Goal: Task Accomplishment & Management: Manage account settings

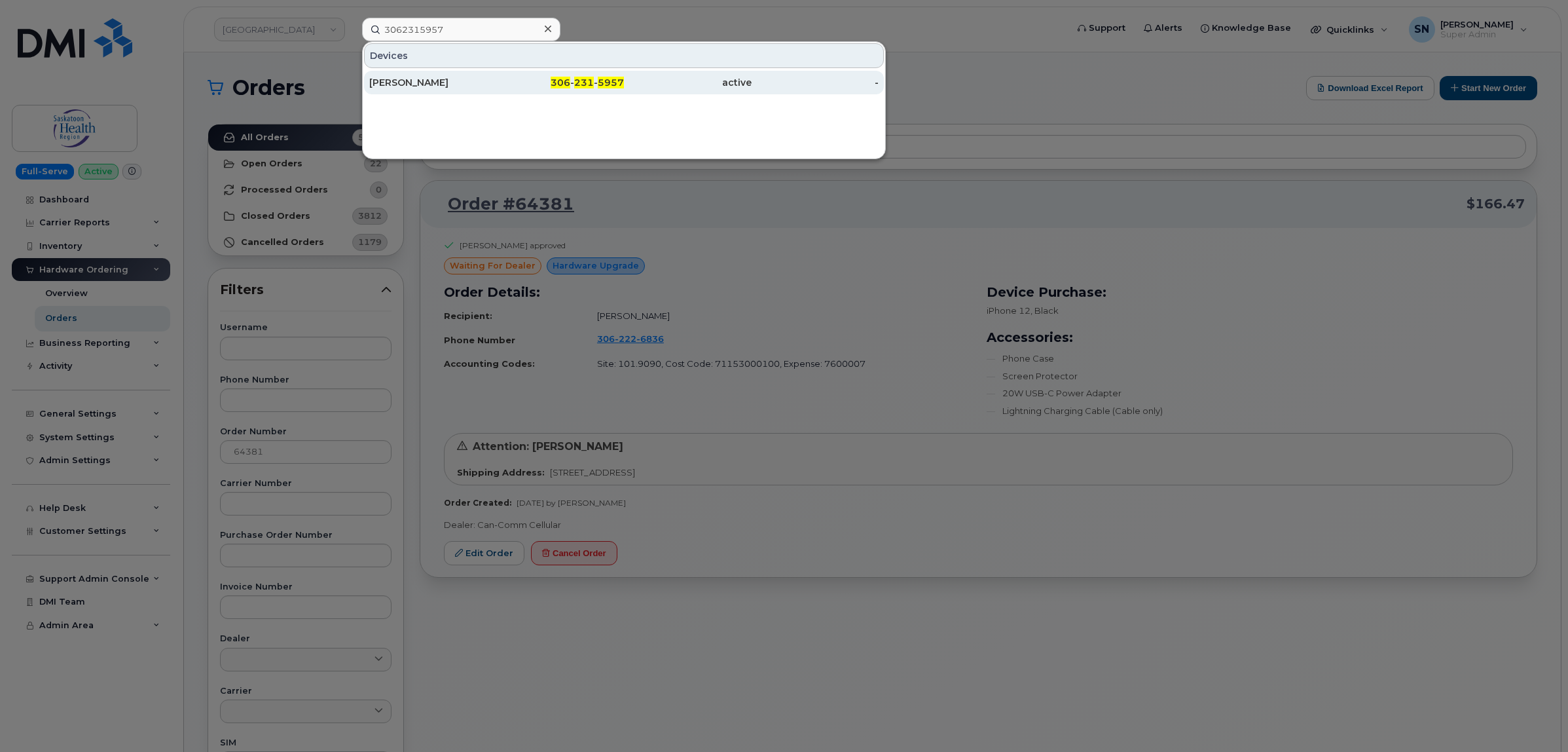
type input "3062315957"
click at [510, 80] on div "306 - 231 - 5957" at bounding box center [560, 83] width 128 height 13
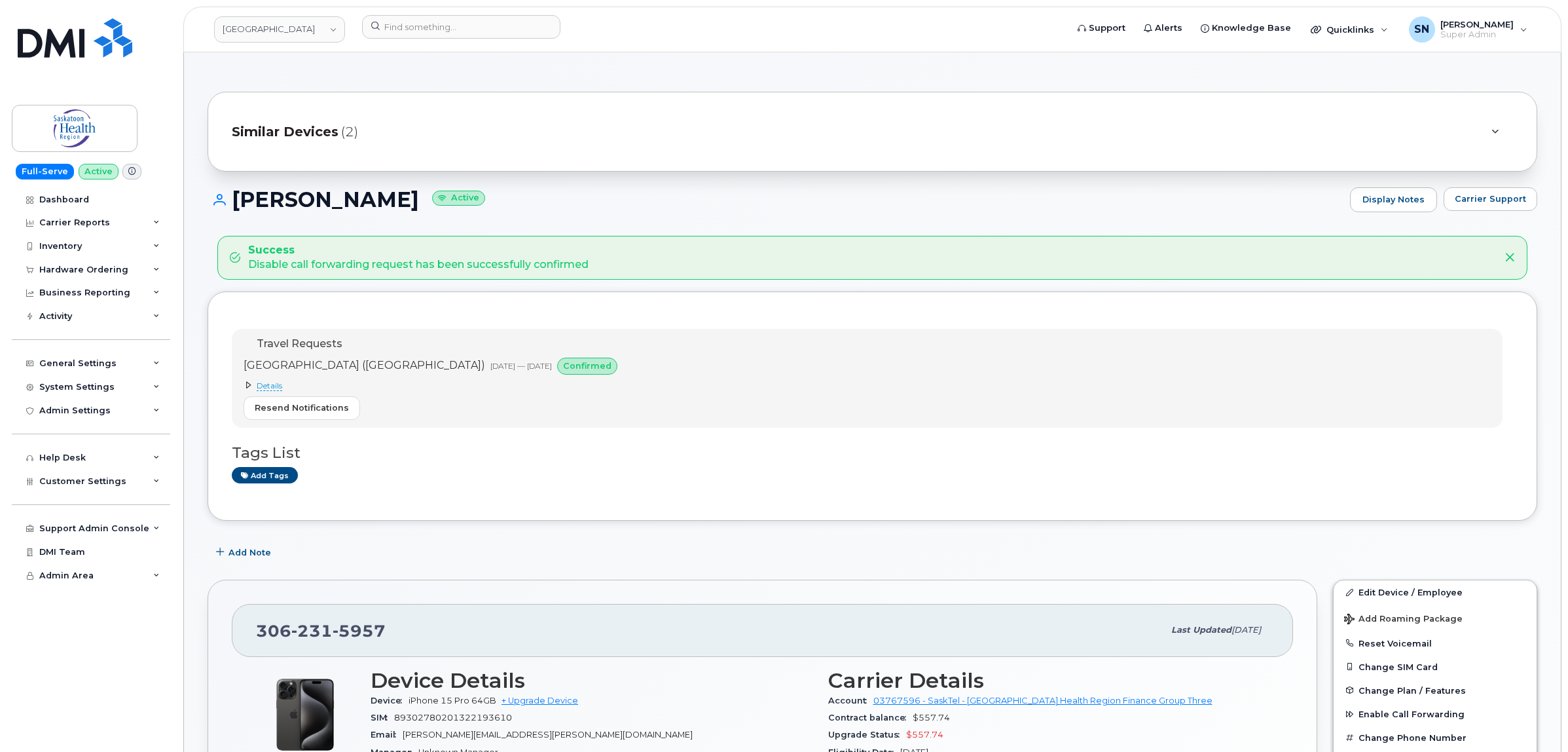
scroll to position [82, 0]
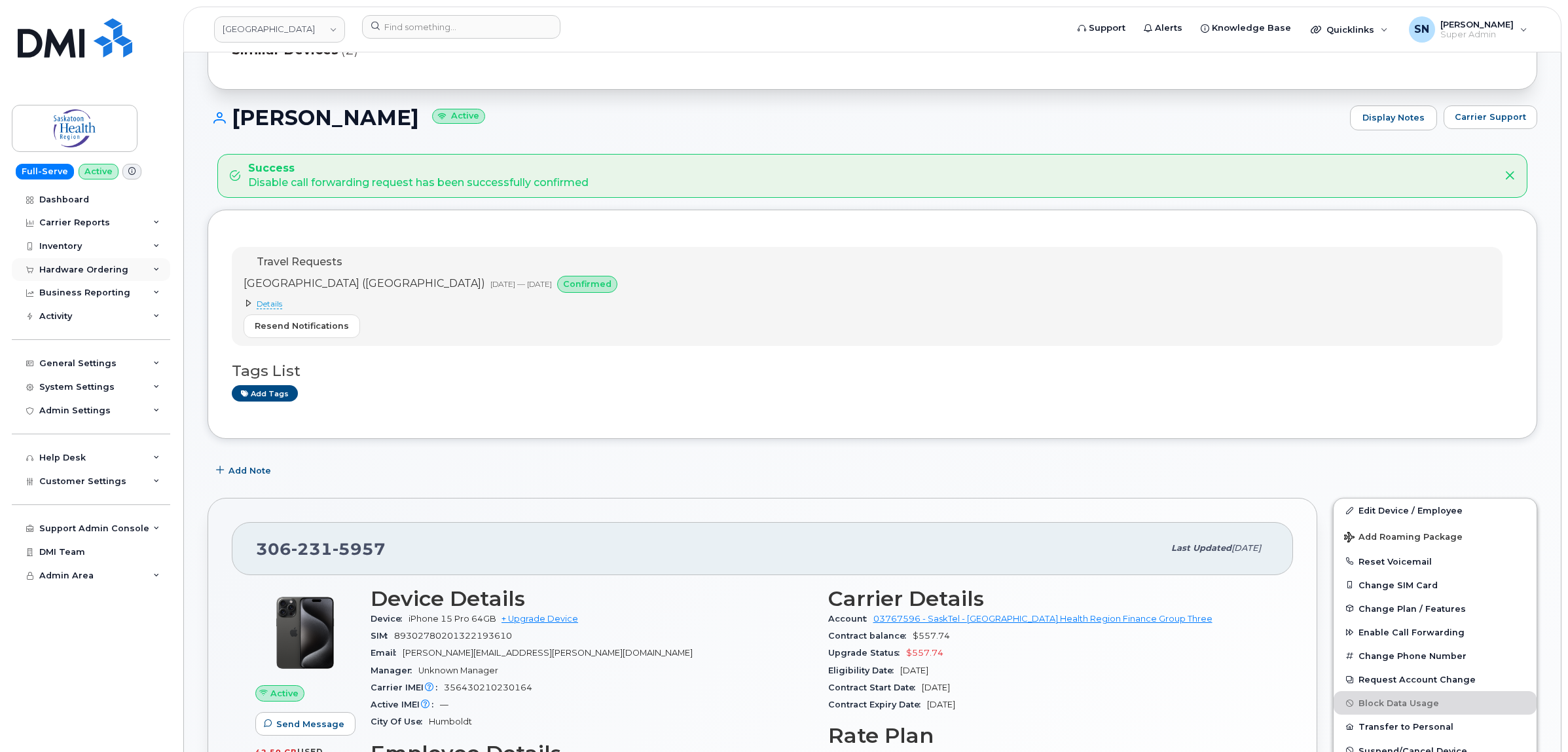
click at [84, 259] on div "Hardware Ordering" at bounding box center [91, 269] width 159 height 23
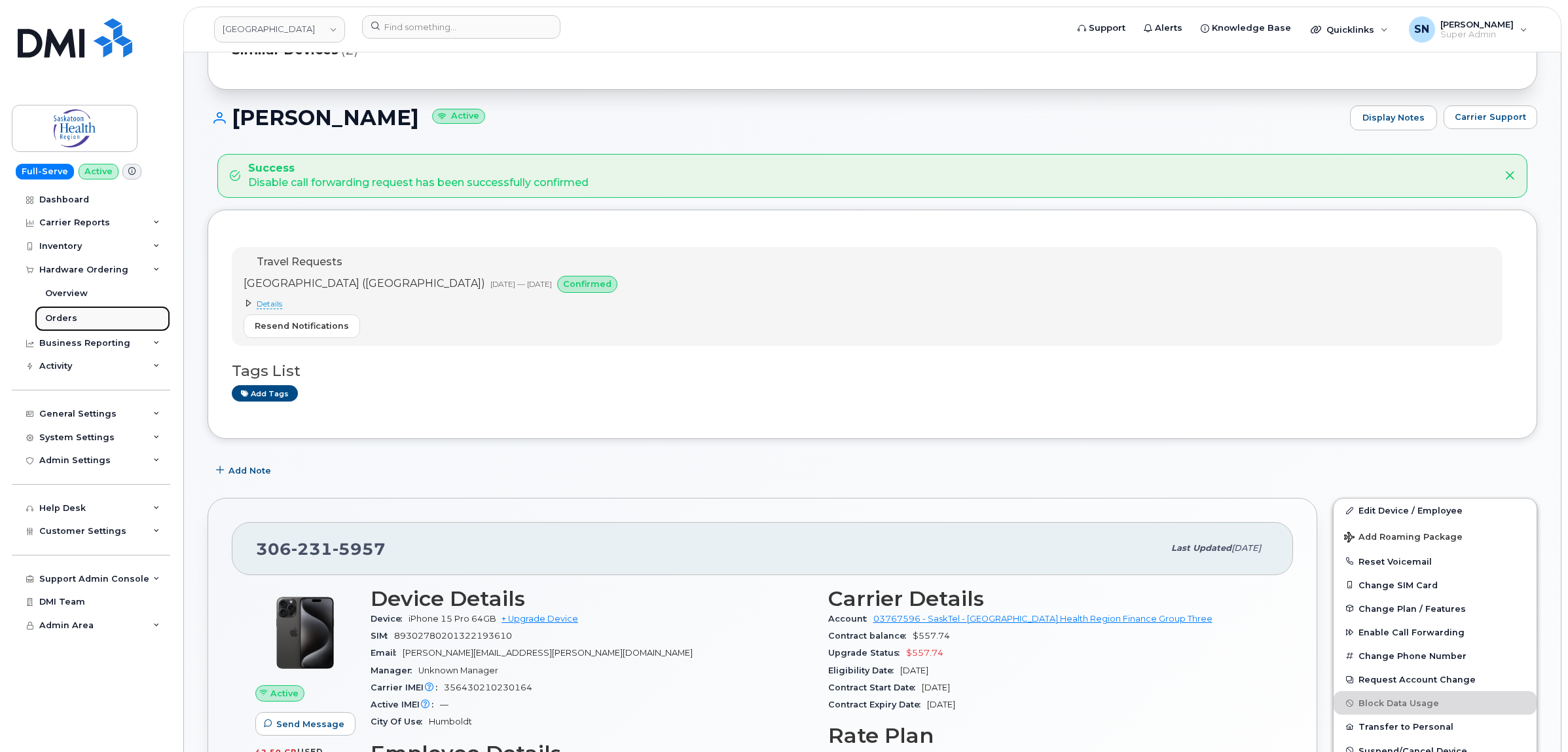
click at [89, 313] on link "Orders" at bounding box center [103, 318] width 135 height 25
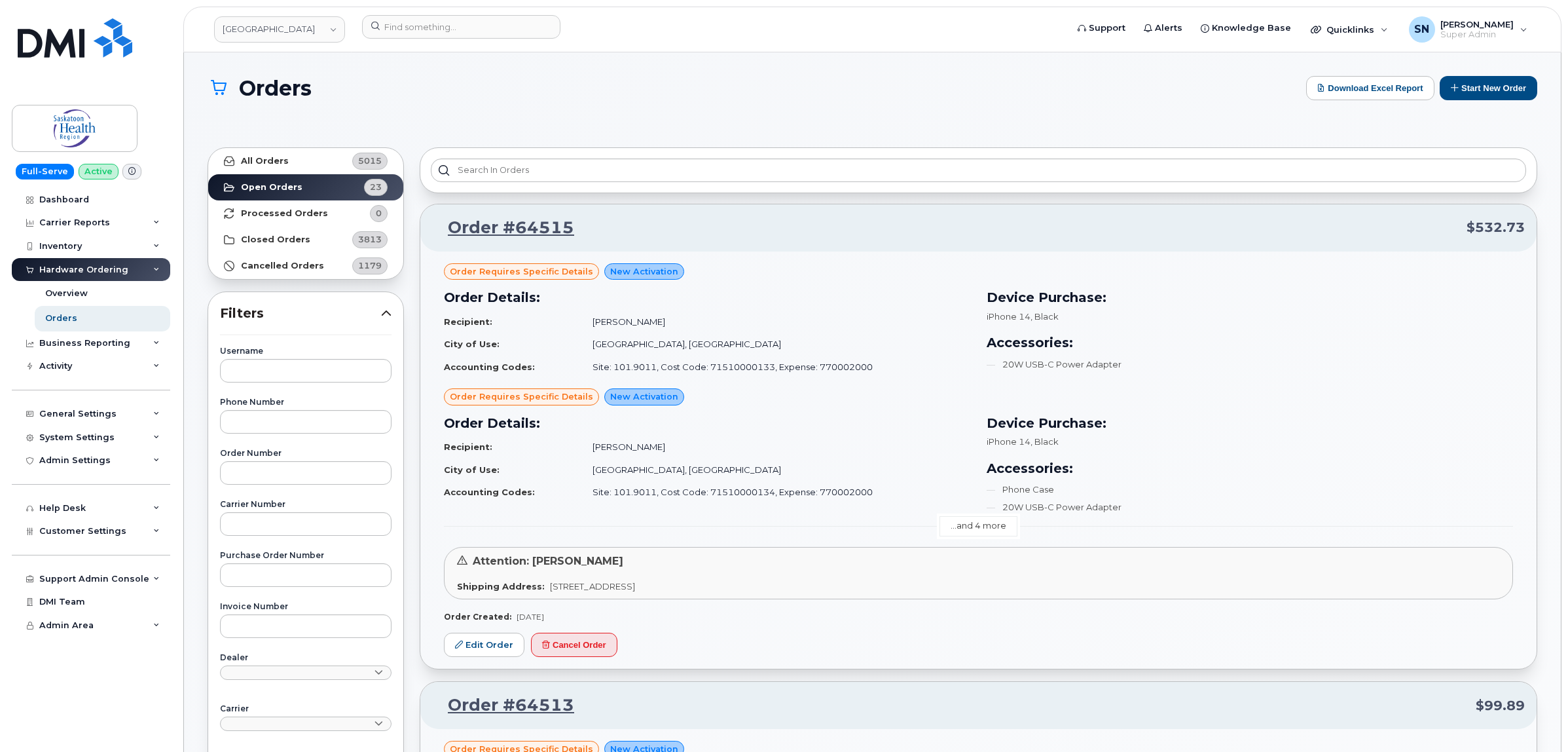
click at [984, 522] on link "...and 4 more" at bounding box center [978, 526] width 78 height 20
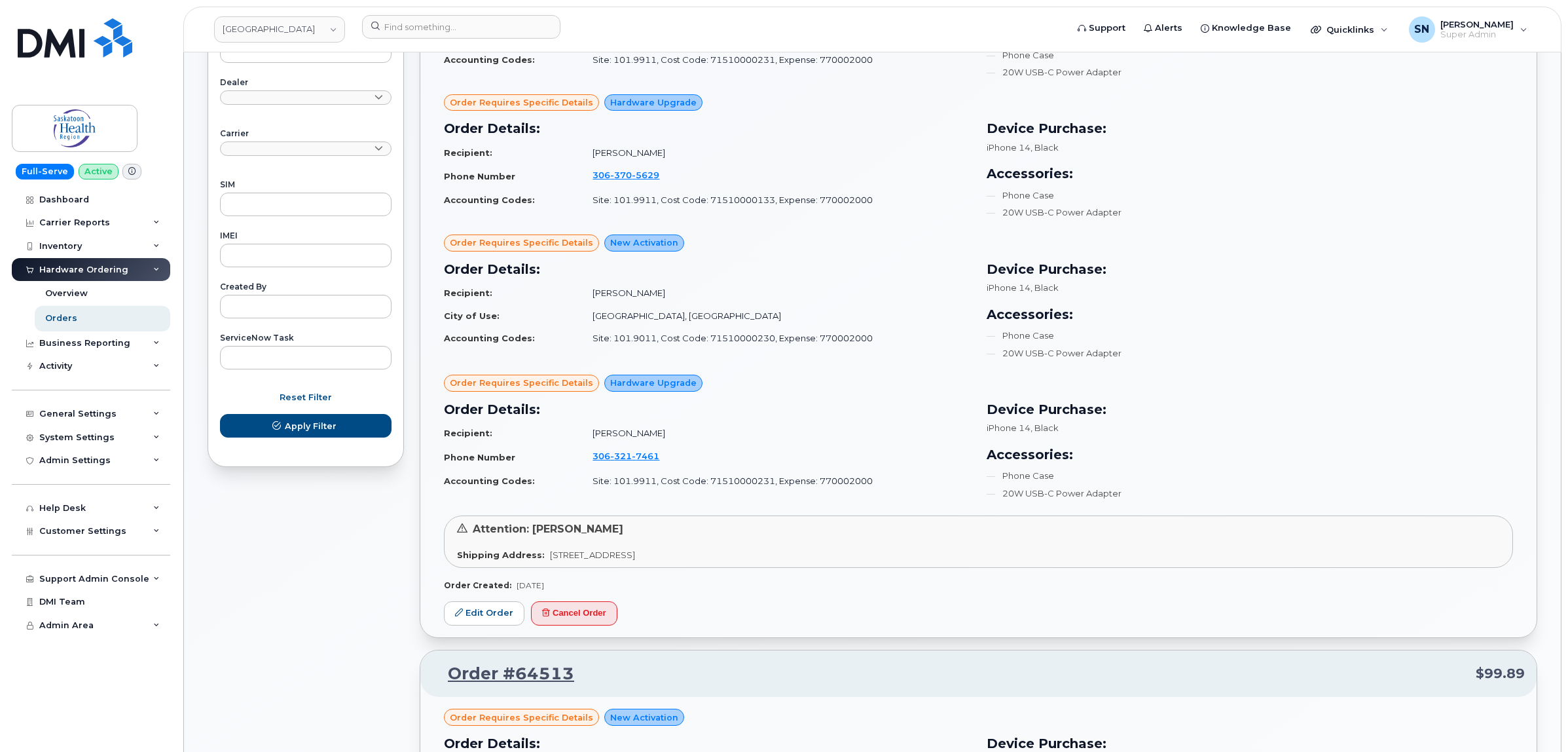
scroll to position [655, 0]
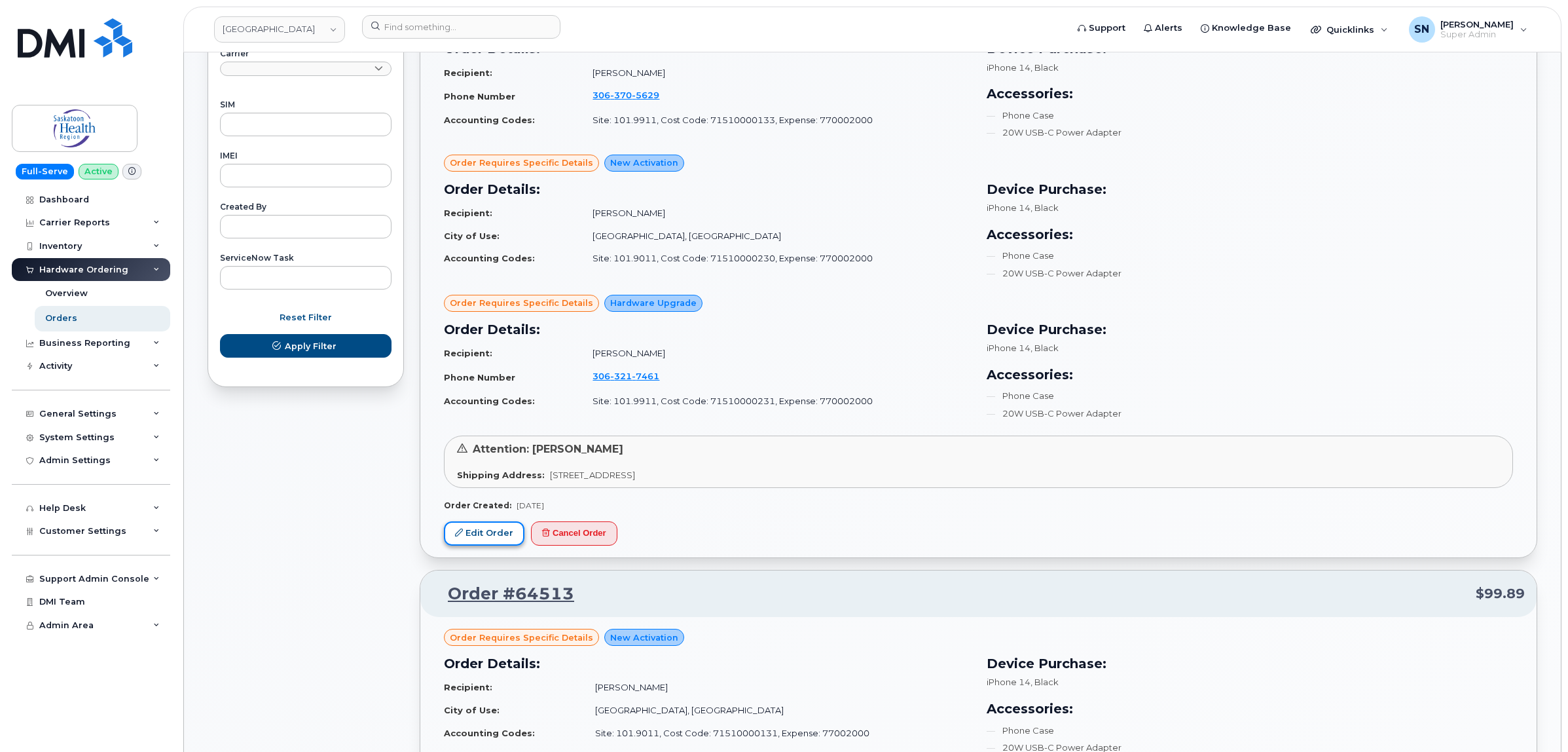
click at [485, 542] on link "Edit Order" at bounding box center [483, 533] width 80 height 24
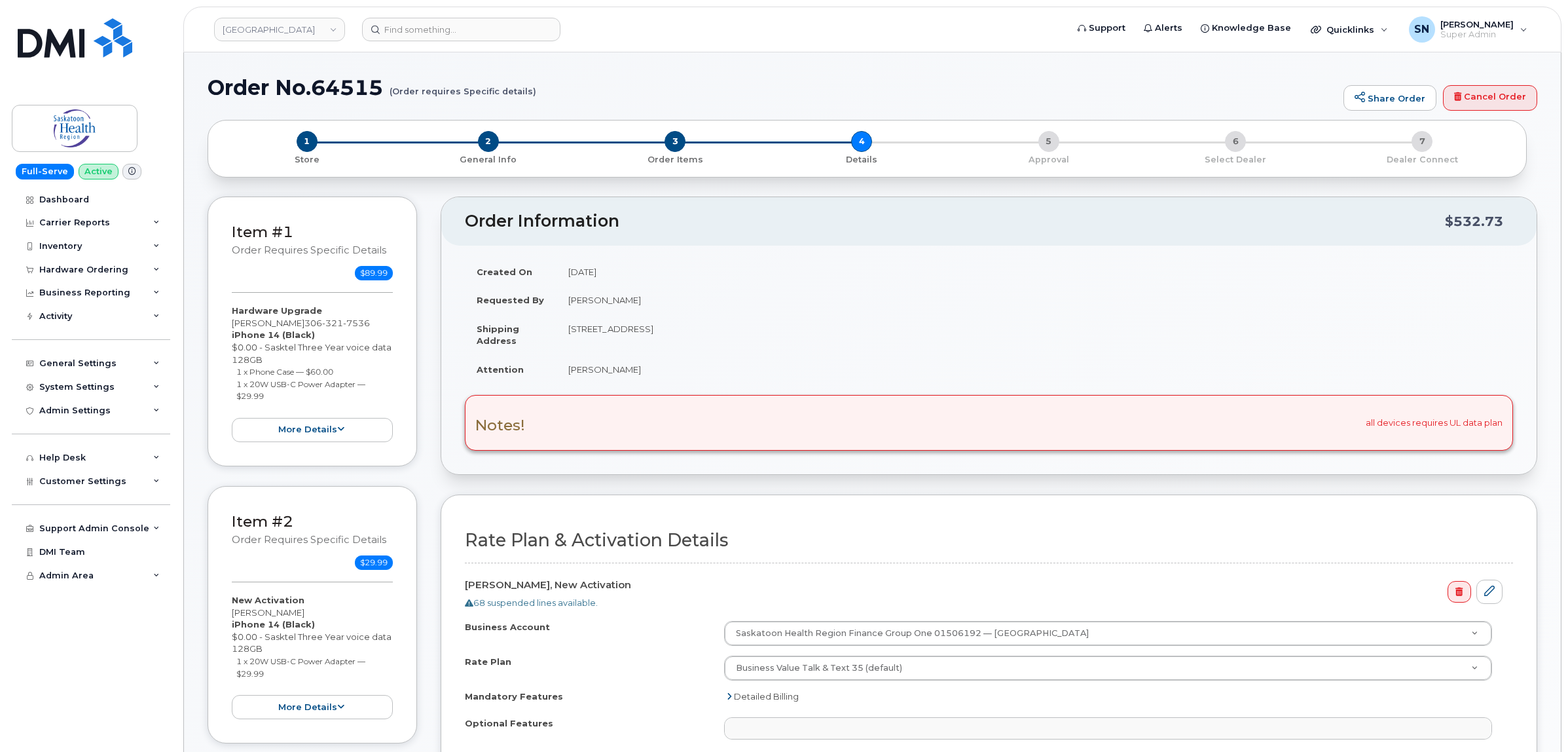
select select
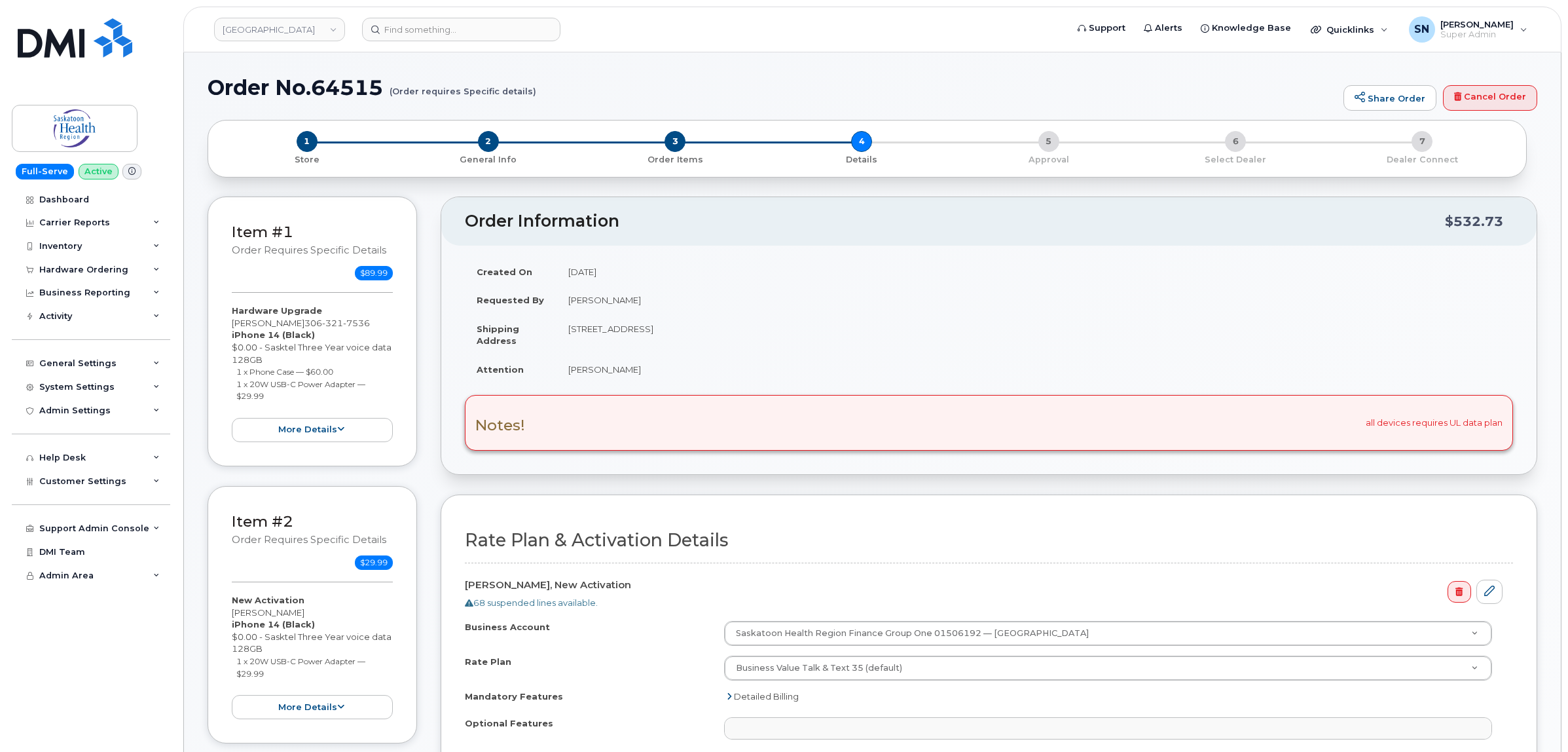
select select
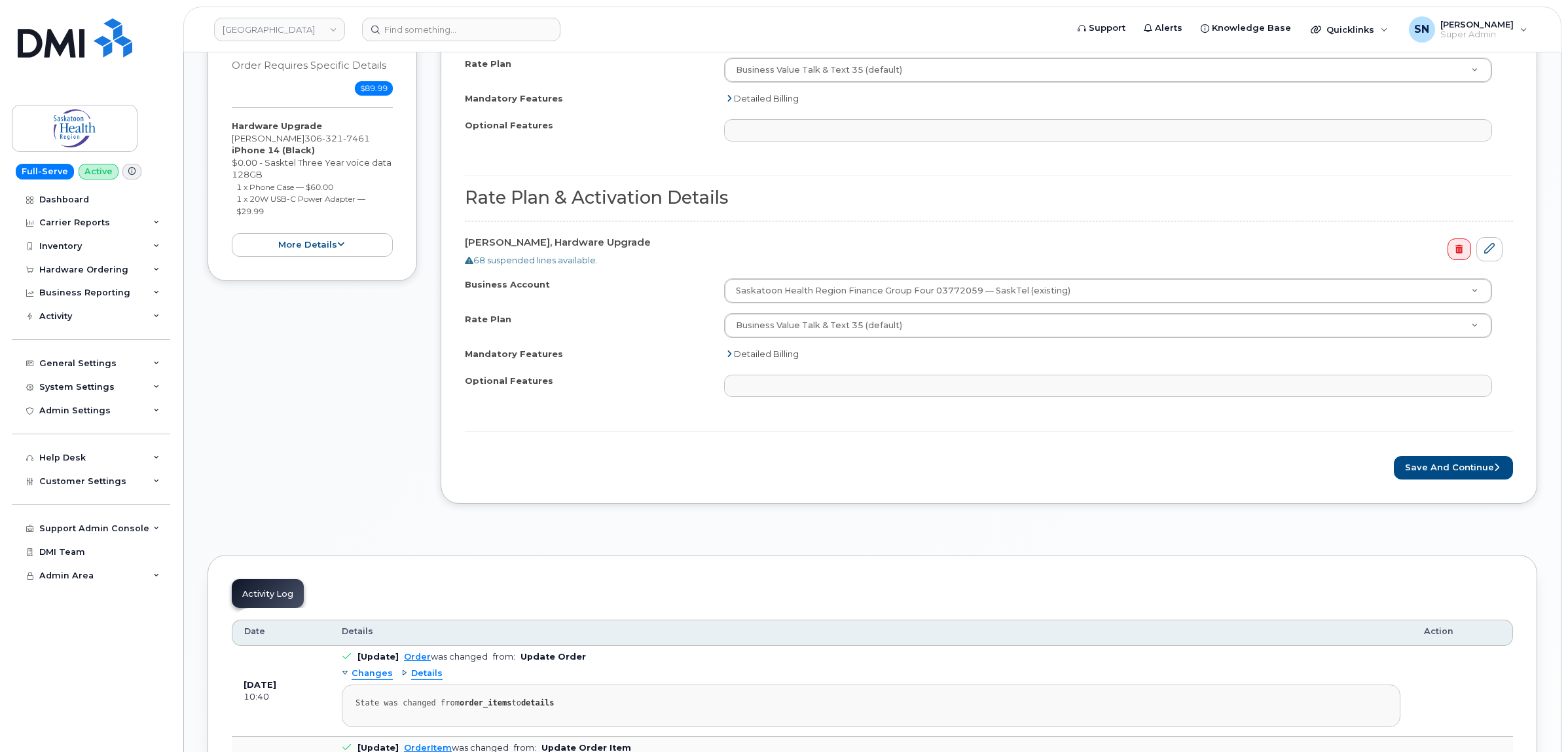
scroll to position [1719, 0]
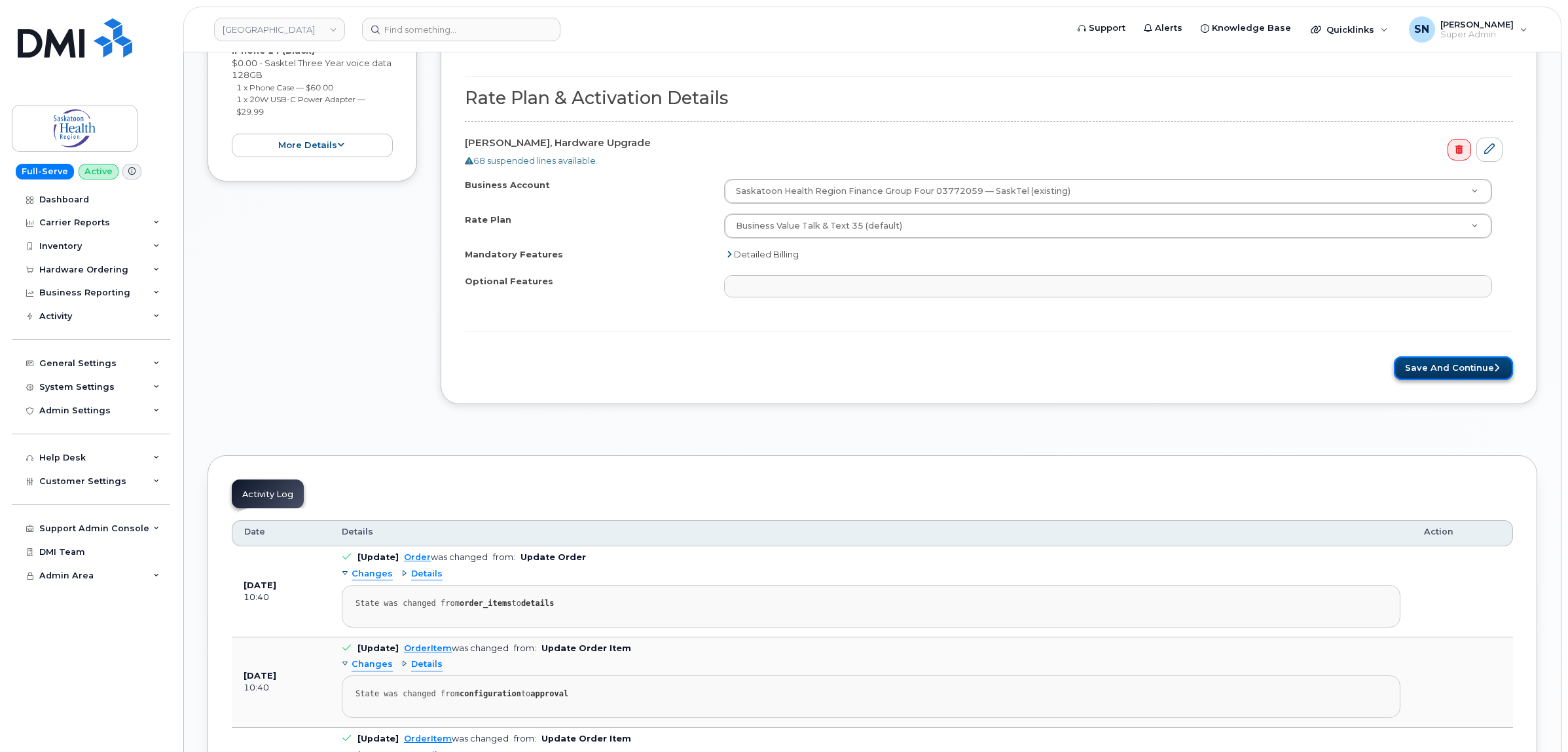
click at [1401, 374] on button "Save and Continue" at bounding box center [1453, 368] width 119 height 24
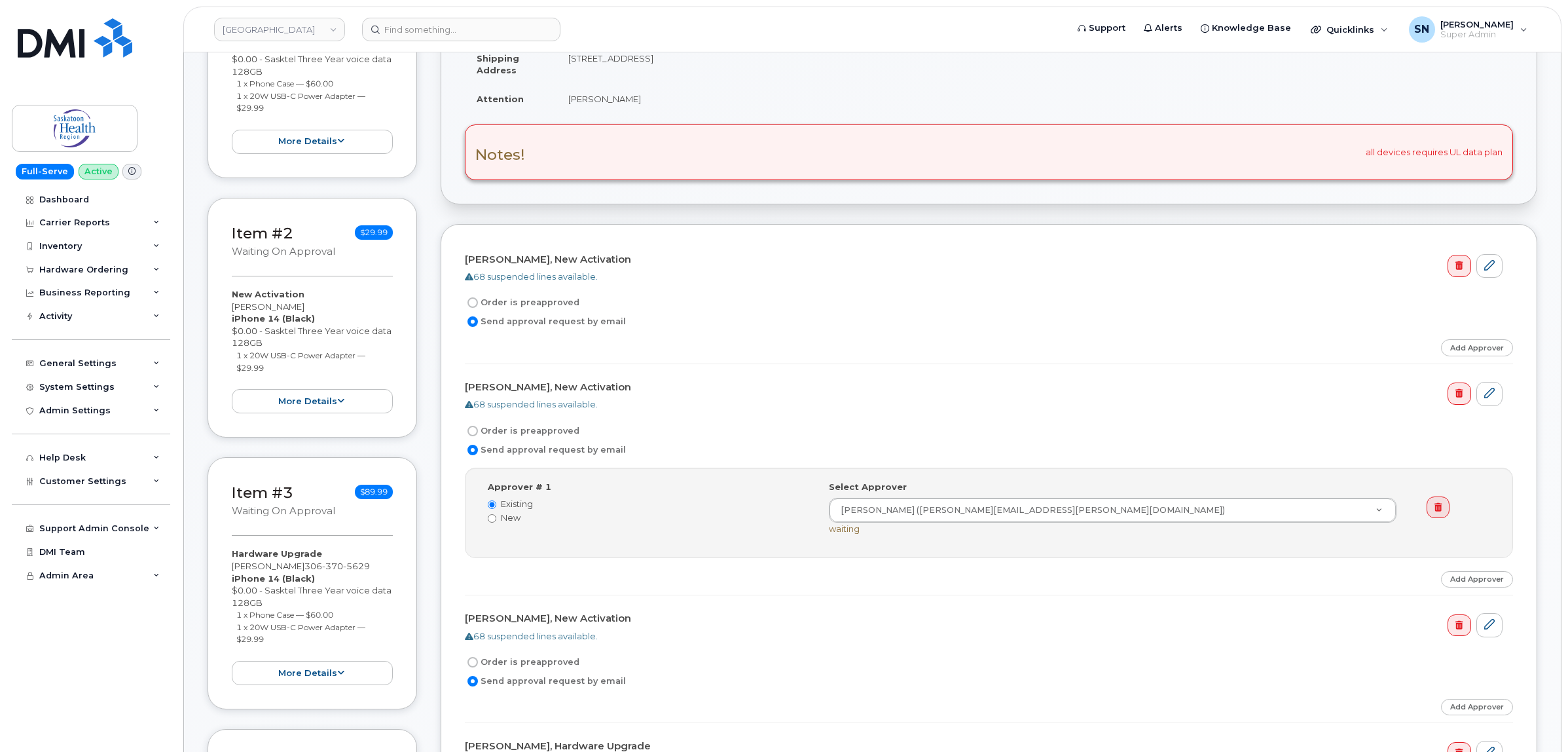
scroll to position [82, 0]
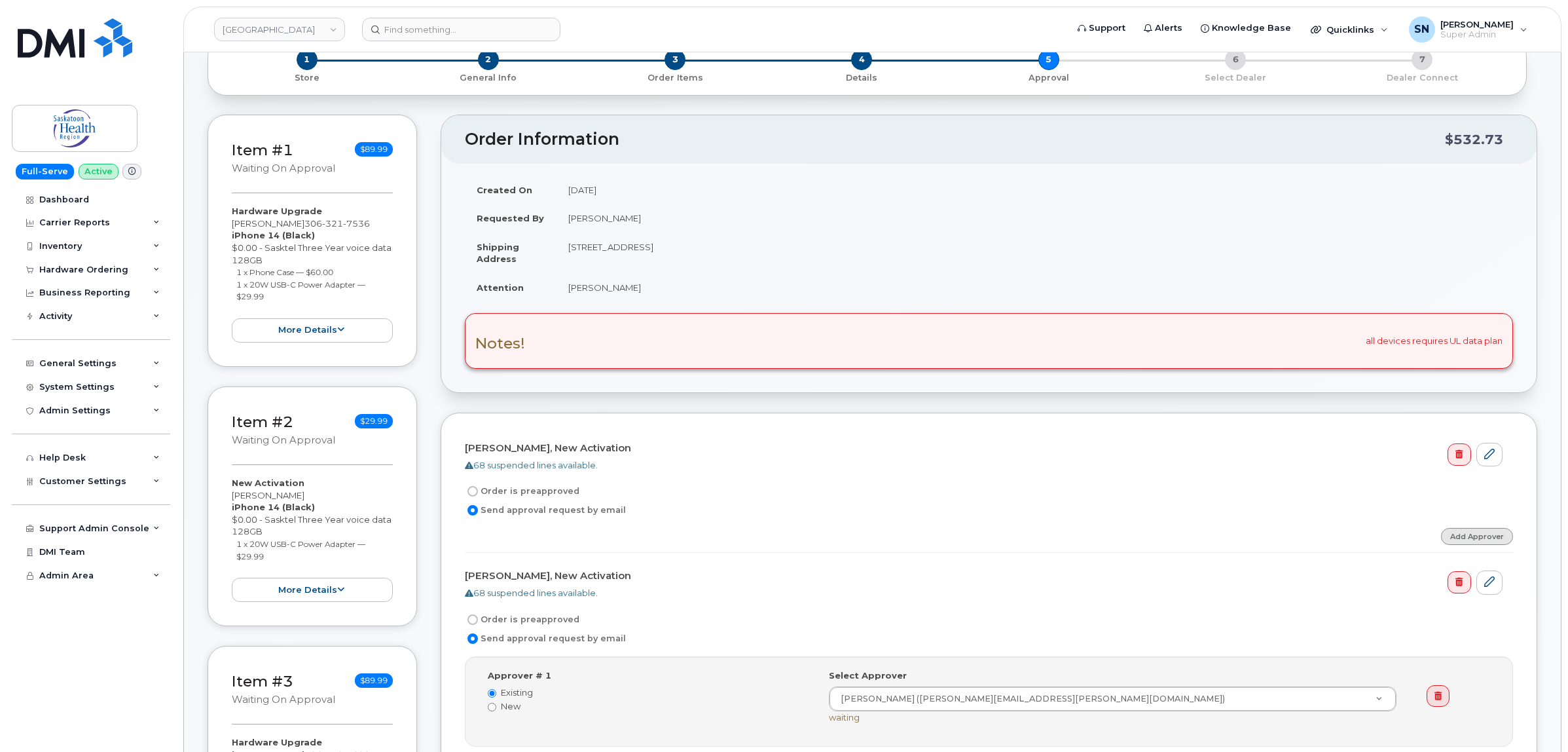
click at [1475, 541] on link "Add Approver" at bounding box center [1477, 536] width 72 height 16
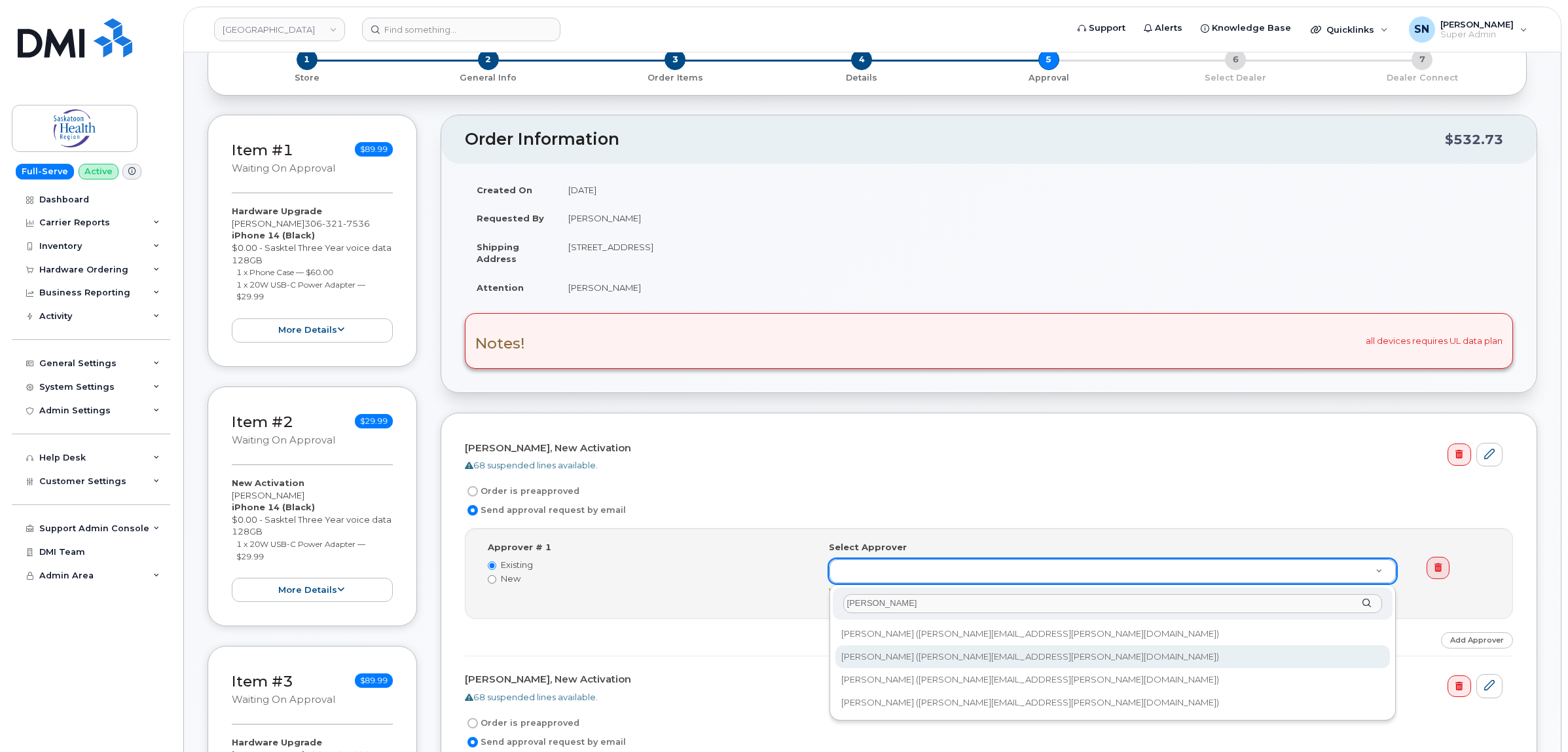
type input "jackie"
type input "10971"
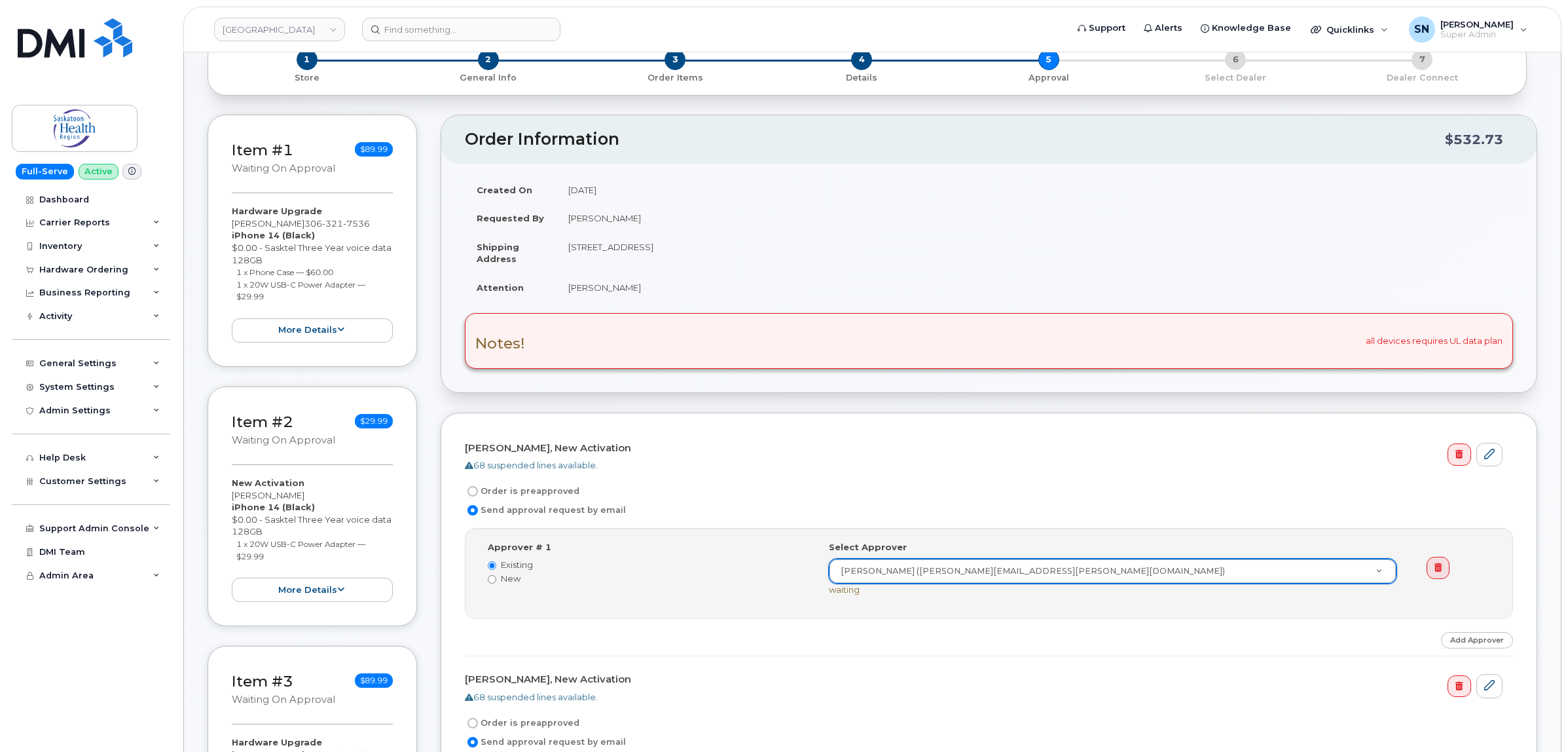
click at [1054, 490] on div "Order is preapproved" at bounding box center [983, 491] width 1037 height 16
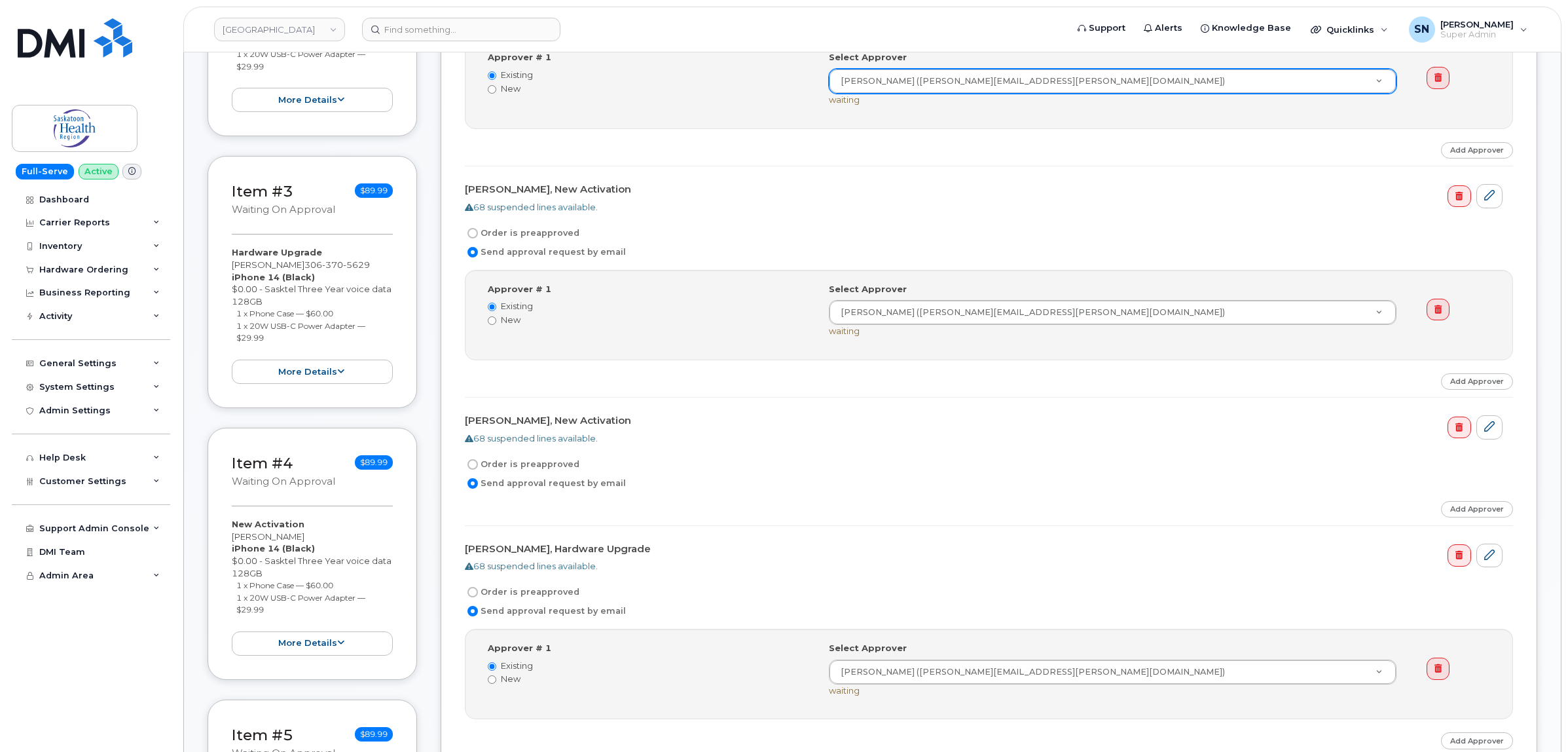
scroll to position [573, 0]
click at [1477, 515] on link "Add Approver" at bounding box center [1477, 508] width 72 height 16
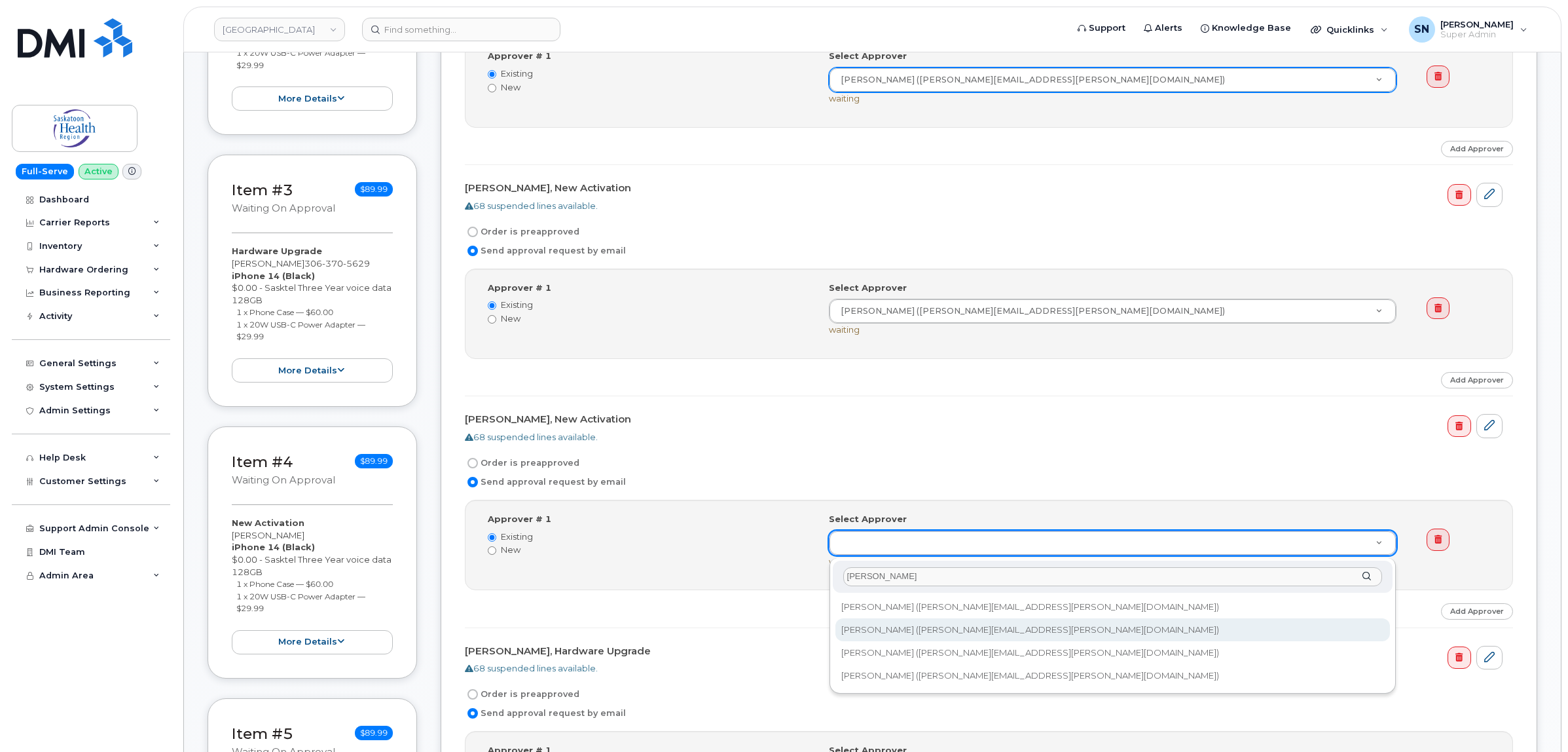
type input "jackie"
type input "10971"
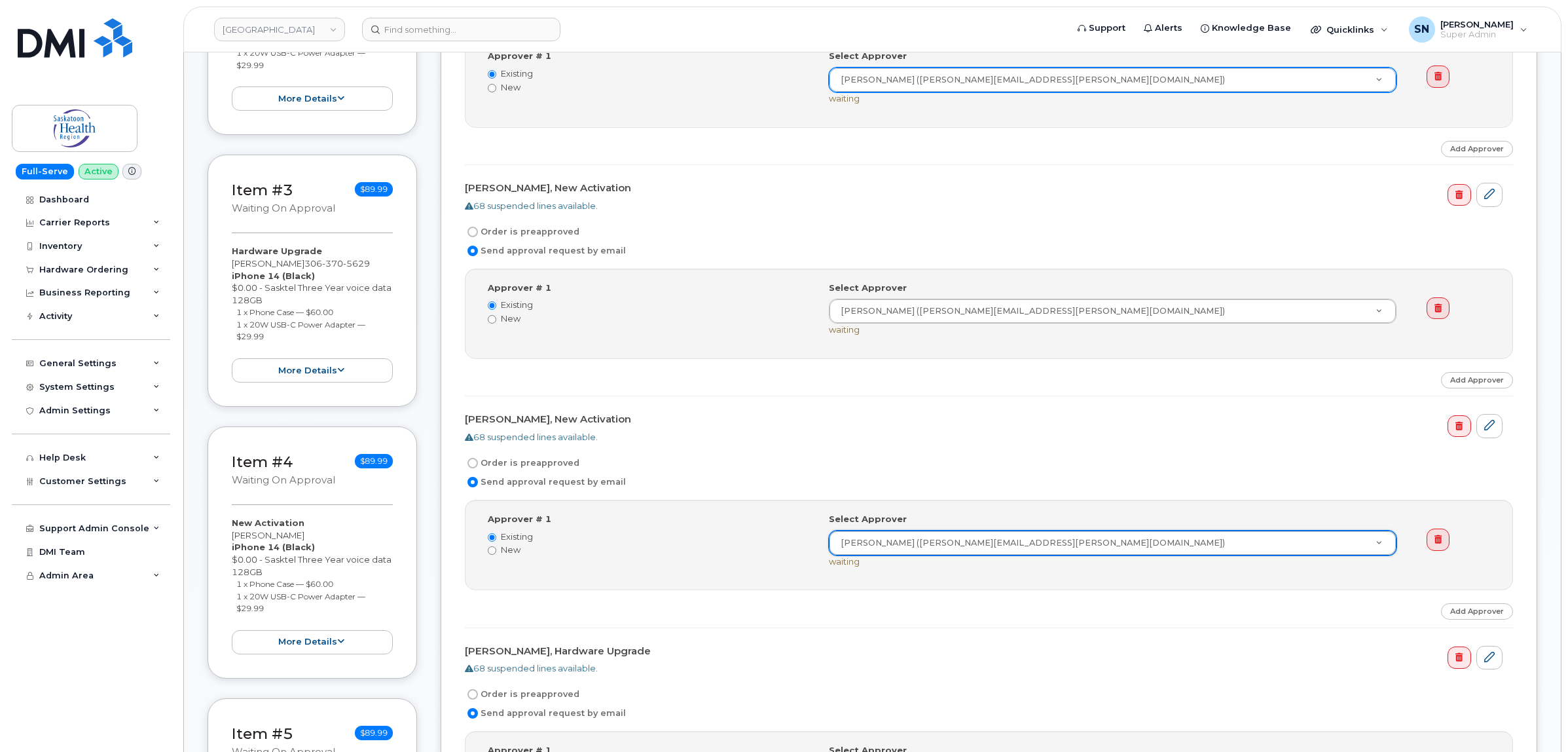
click at [1114, 457] on div "Order is preapproved" at bounding box center [983, 463] width 1037 height 16
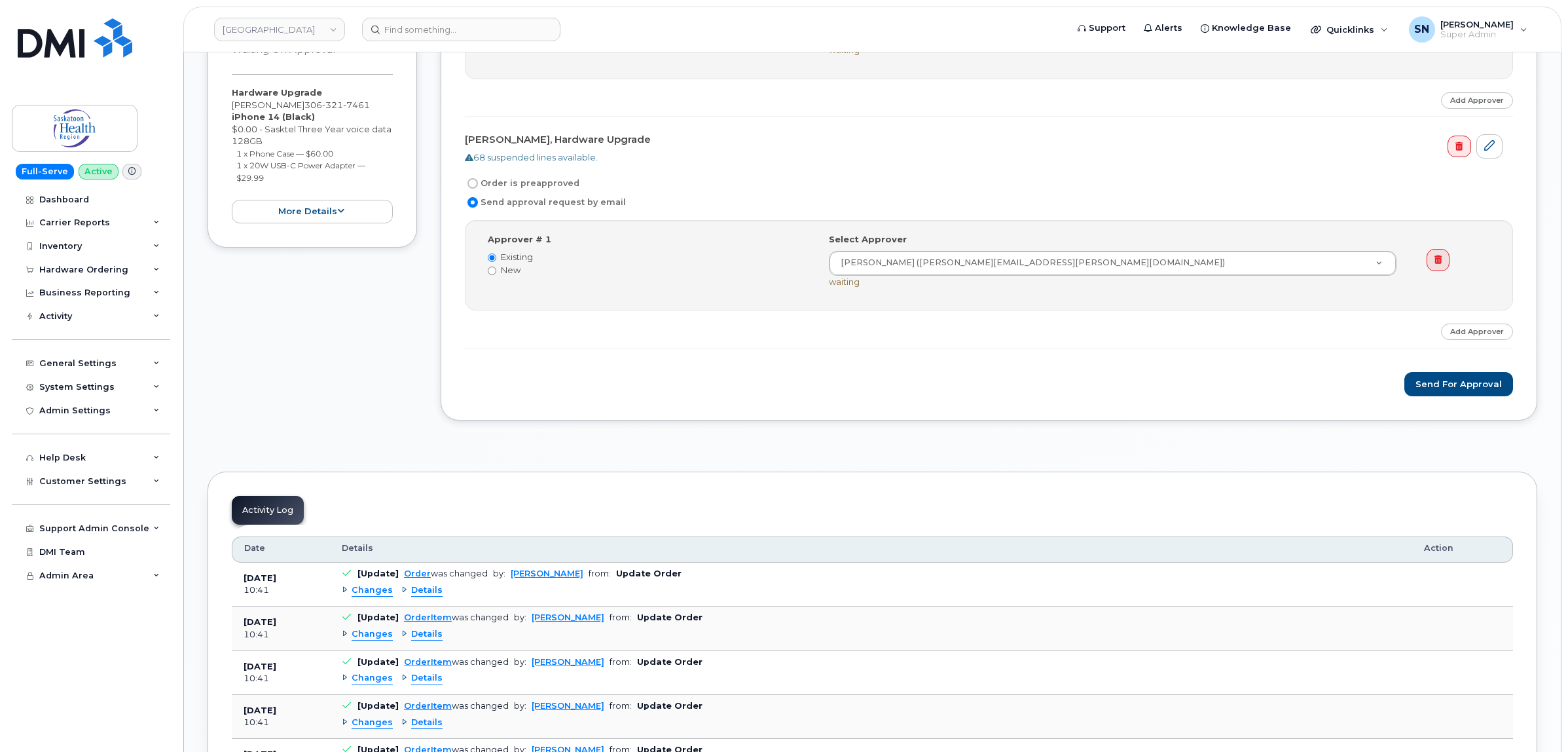
scroll to position [1555, 0]
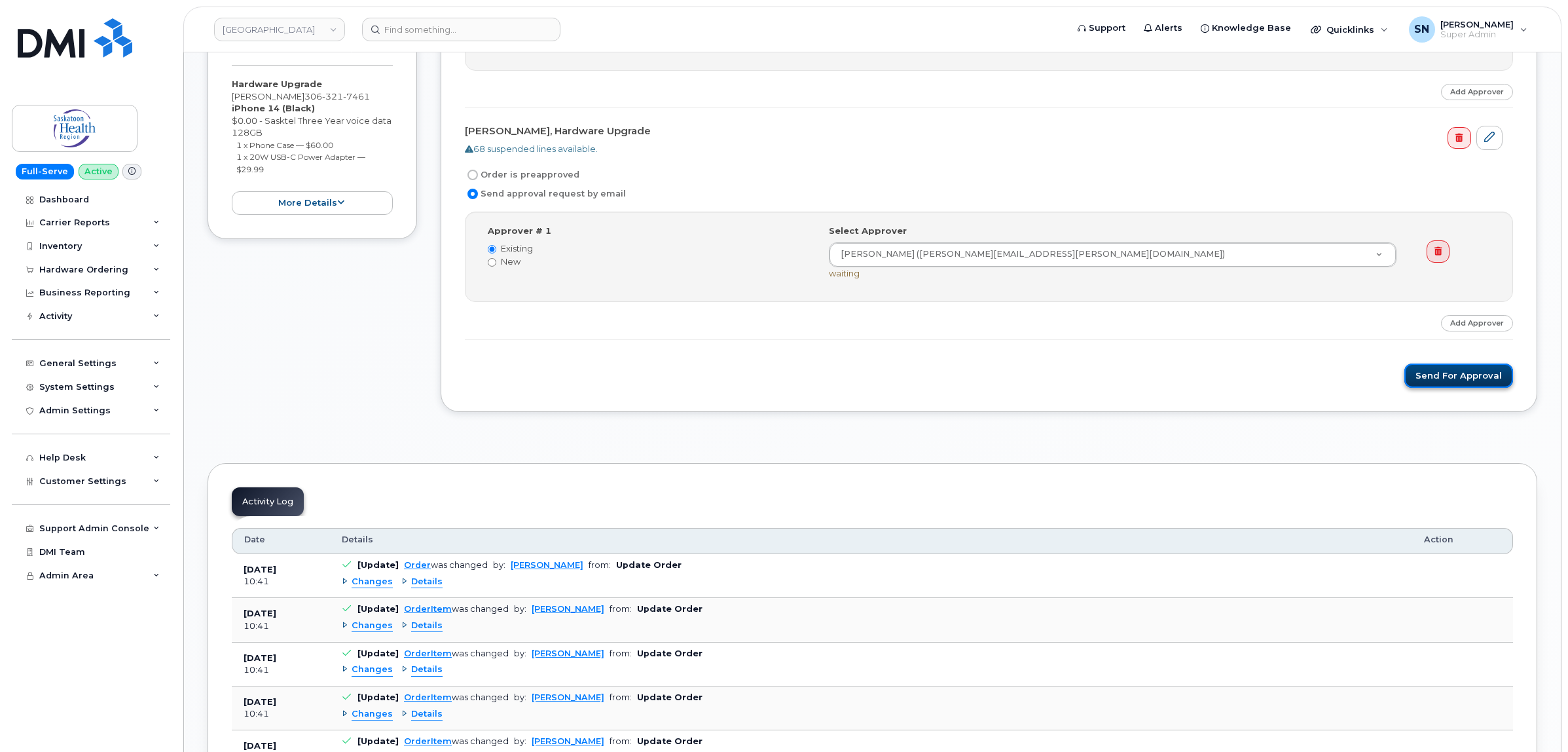
click at [1441, 388] on button "Send for Approval" at bounding box center [1458, 375] width 109 height 24
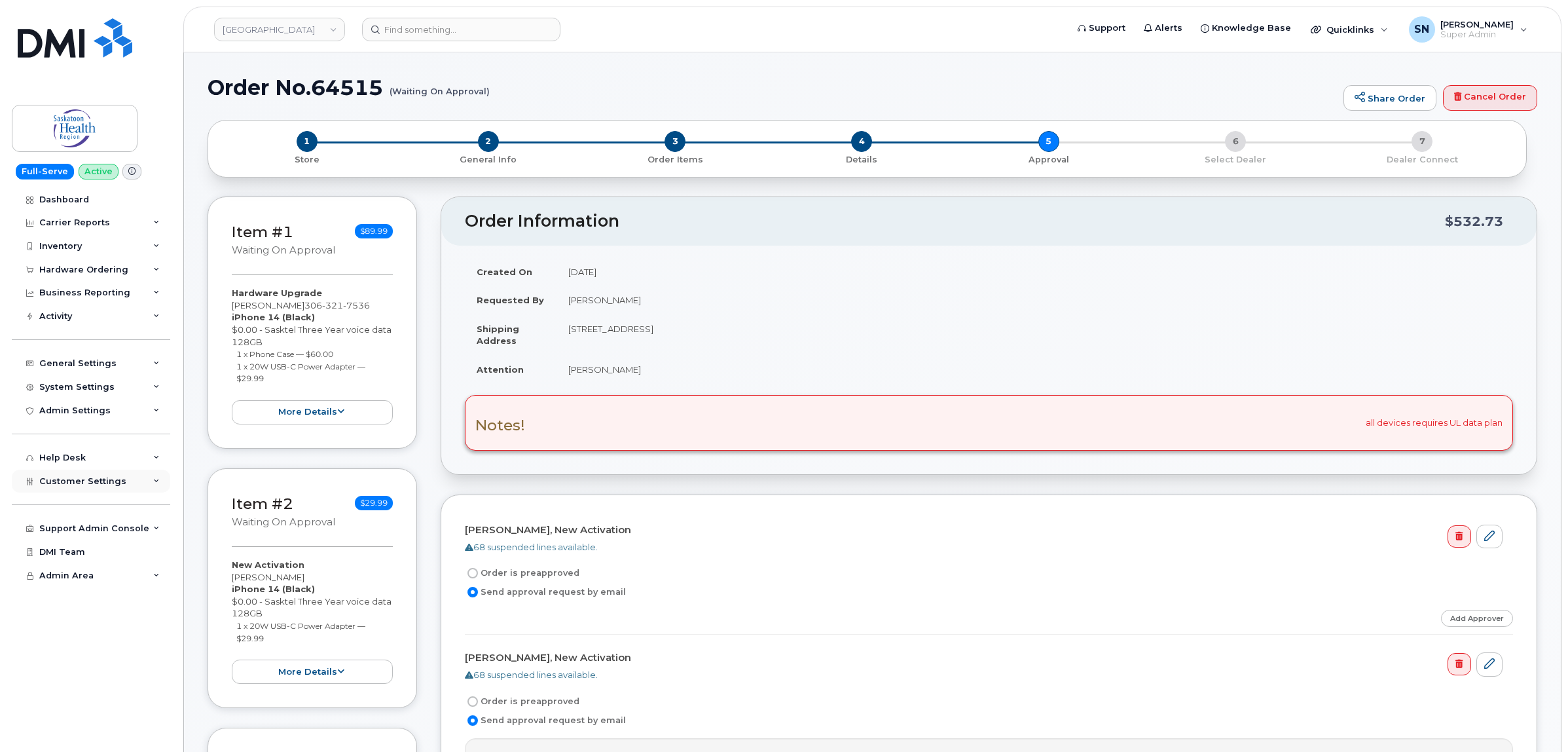
click at [96, 482] on span "Customer Settings" at bounding box center [82, 481] width 87 height 10
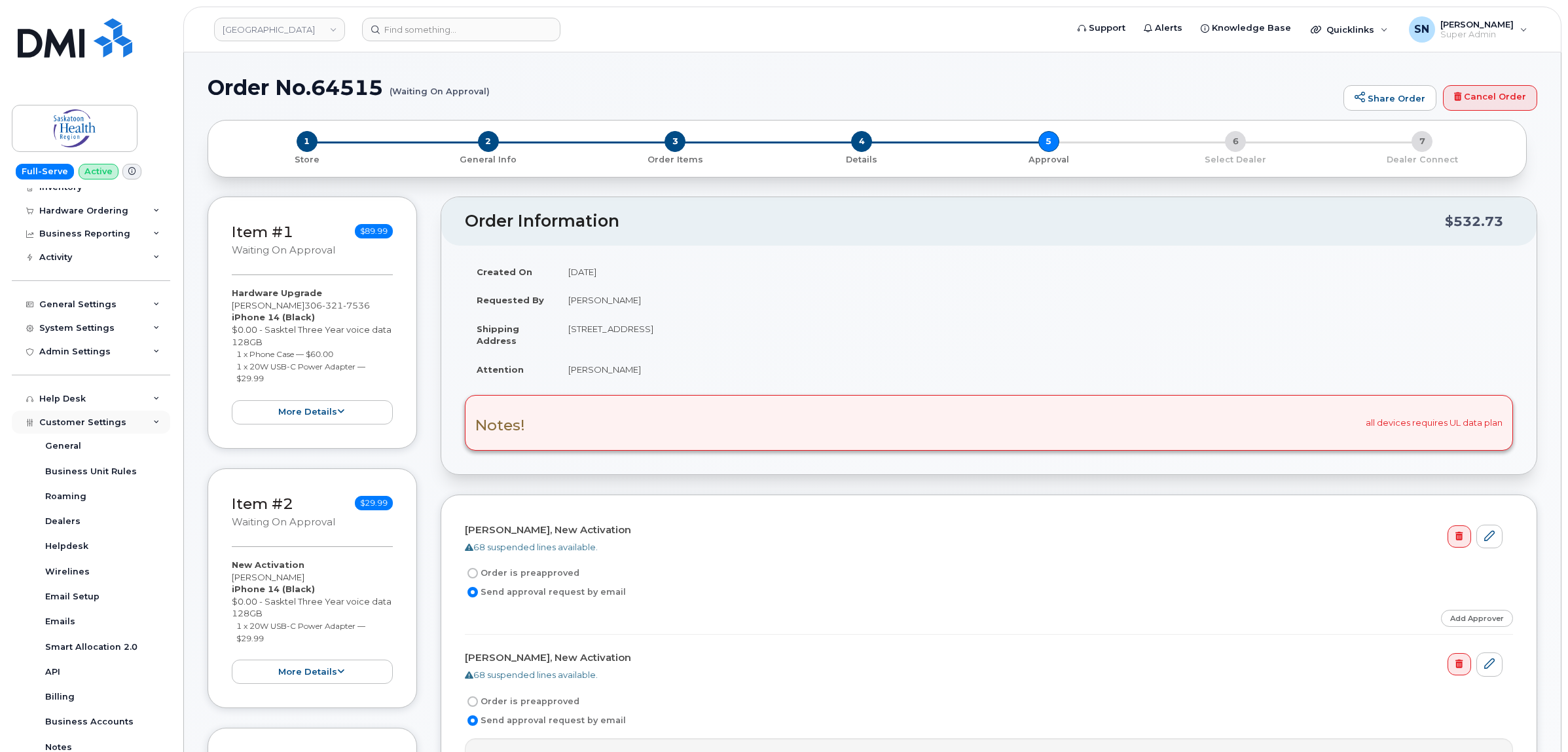
scroll to position [215, 0]
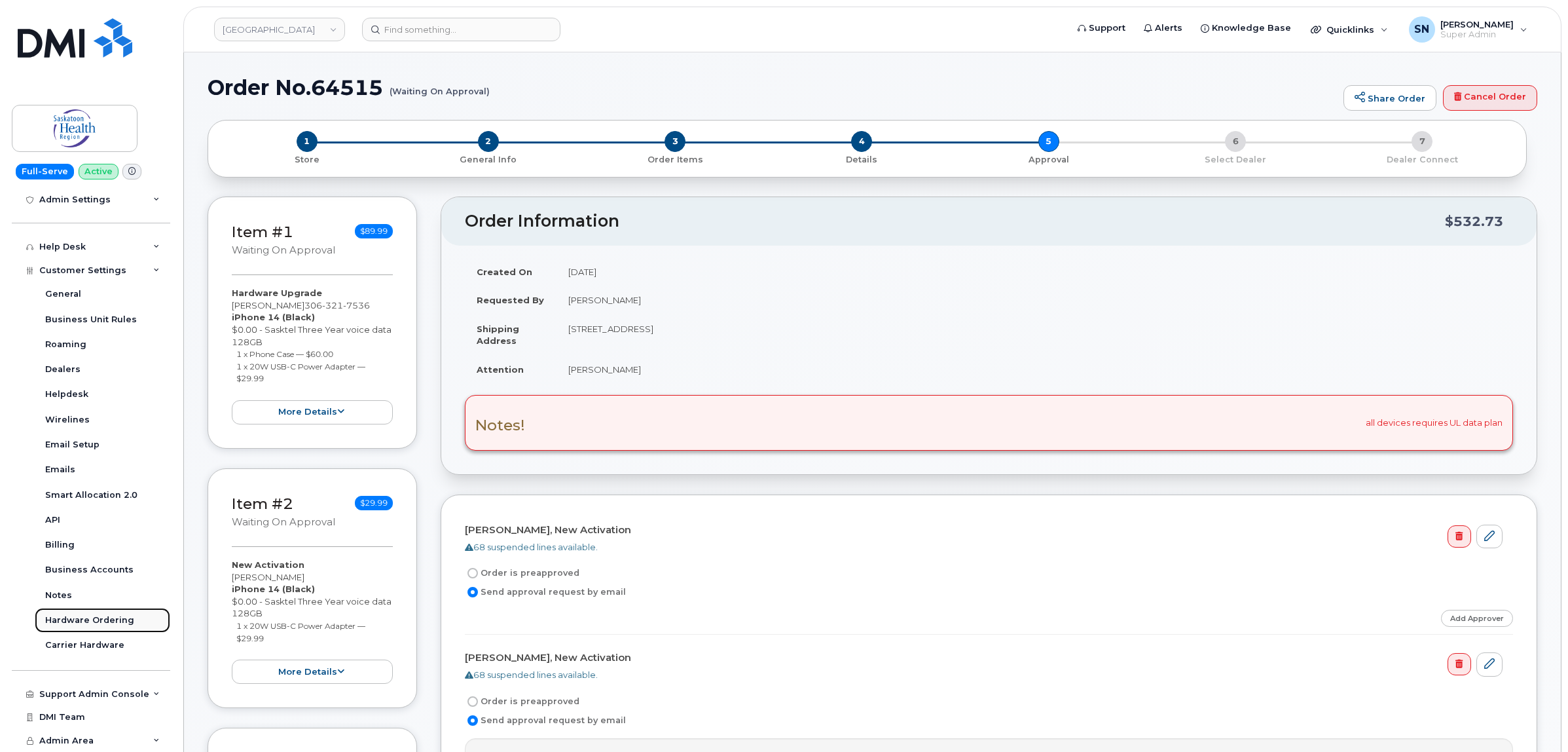
click at [106, 613] on link "Hardware Ordering" at bounding box center [103, 620] width 135 height 25
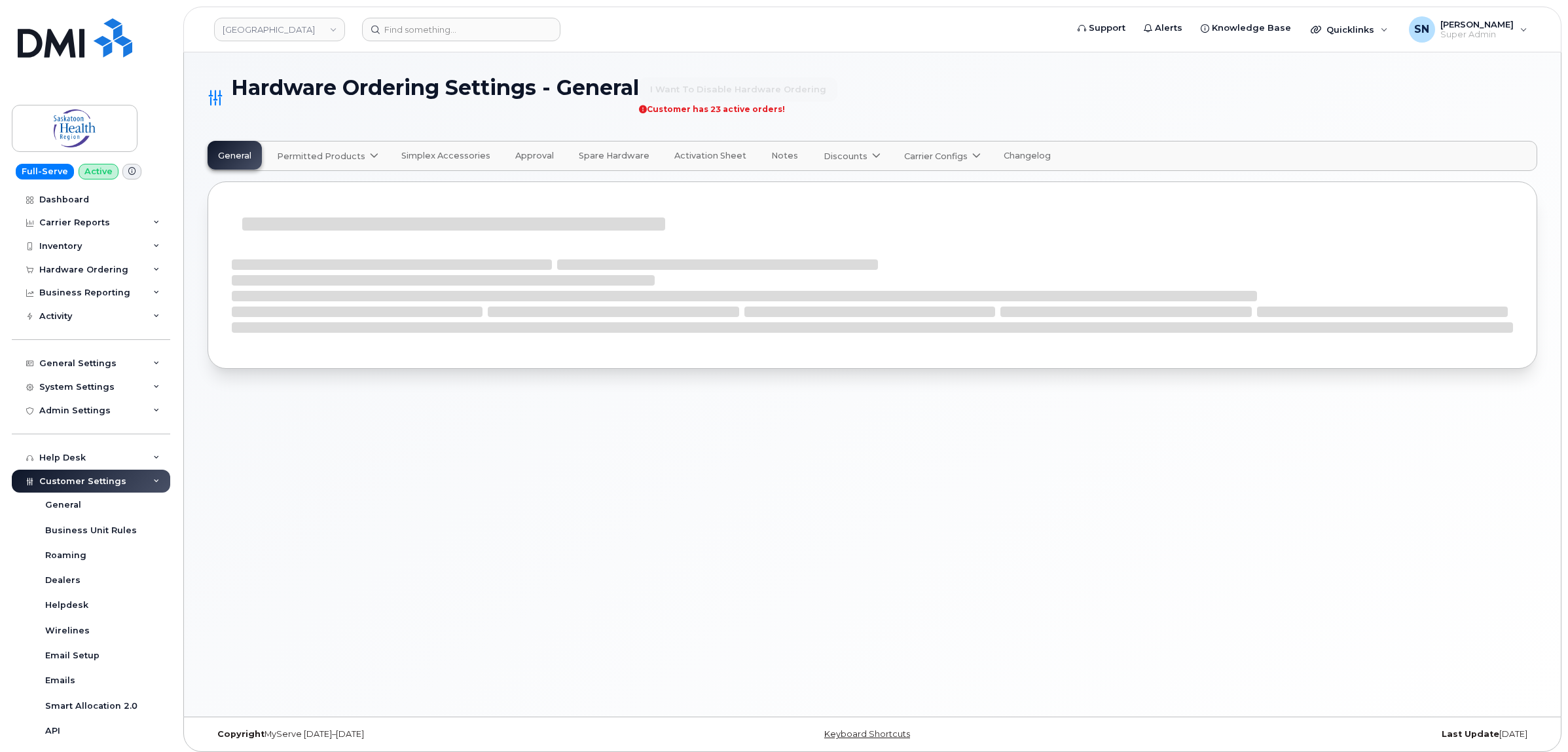
click at [315, 162] on span "Permitted Products" at bounding box center [321, 156] width 89 height 12
click at [318, 190] on div "SaskTel available" at bounding box center [329, 188] width 98 height 16
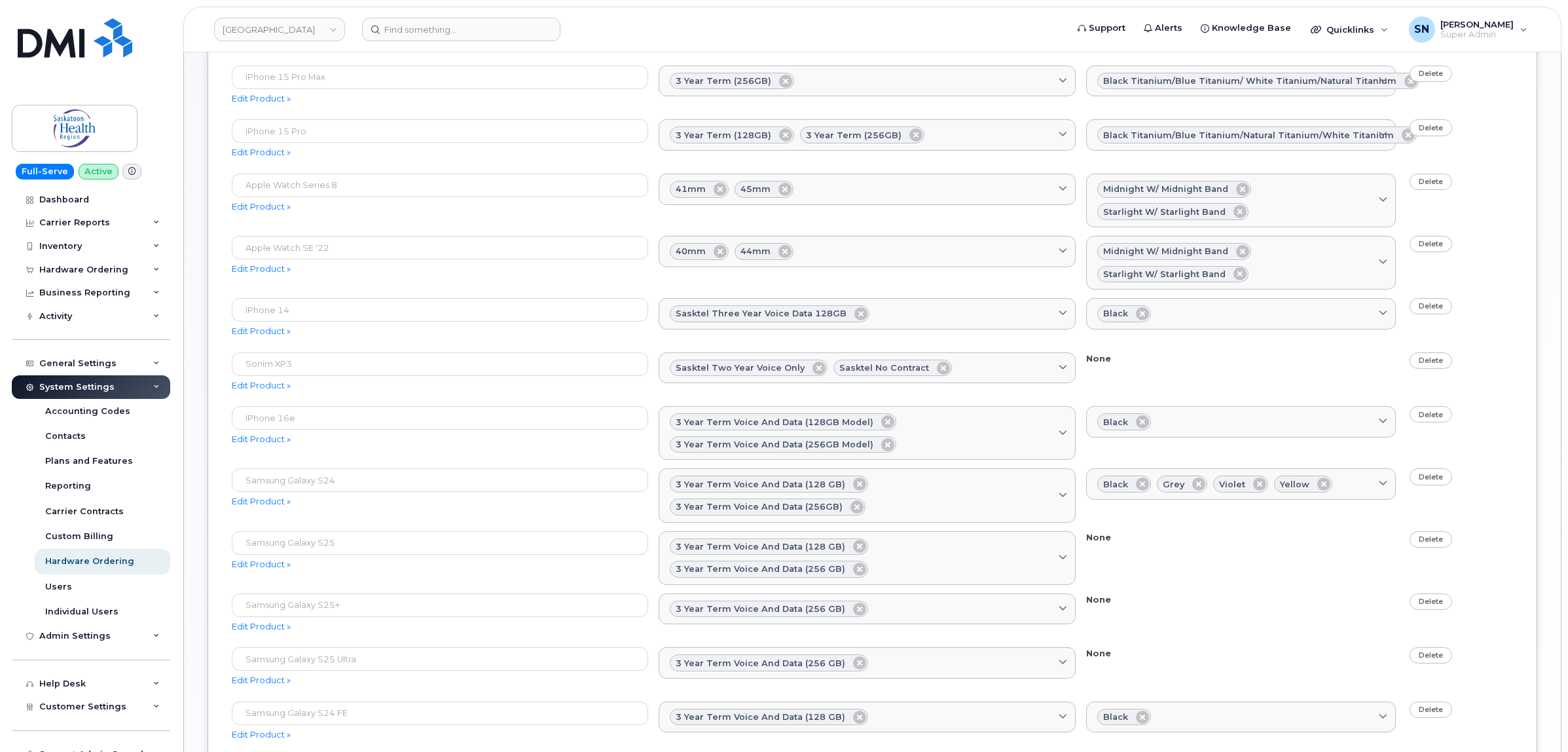
scroll to position [573, 0]
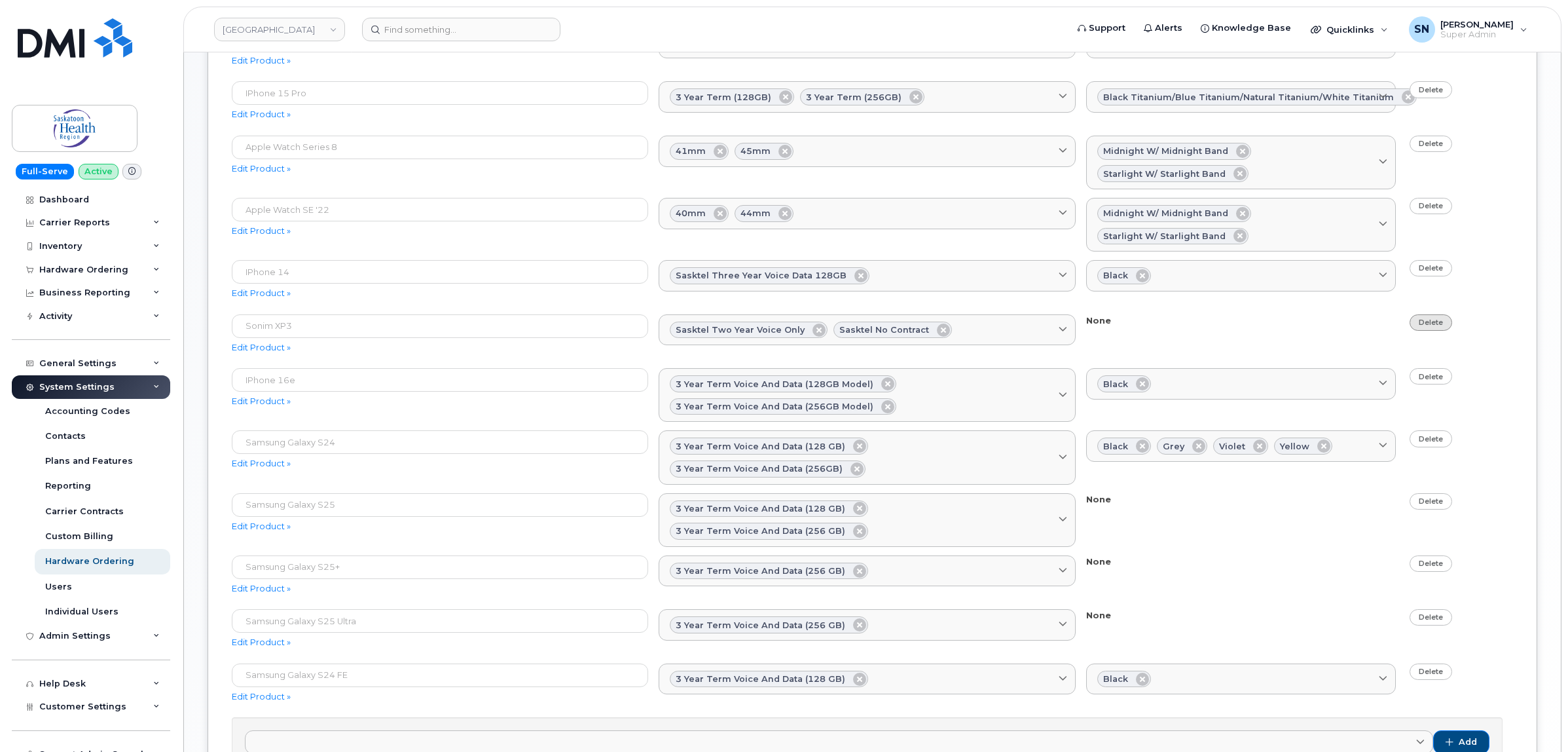
click at [1444, 329] on link "Delete" at bounding box center [1430, 322] width 43 height 16
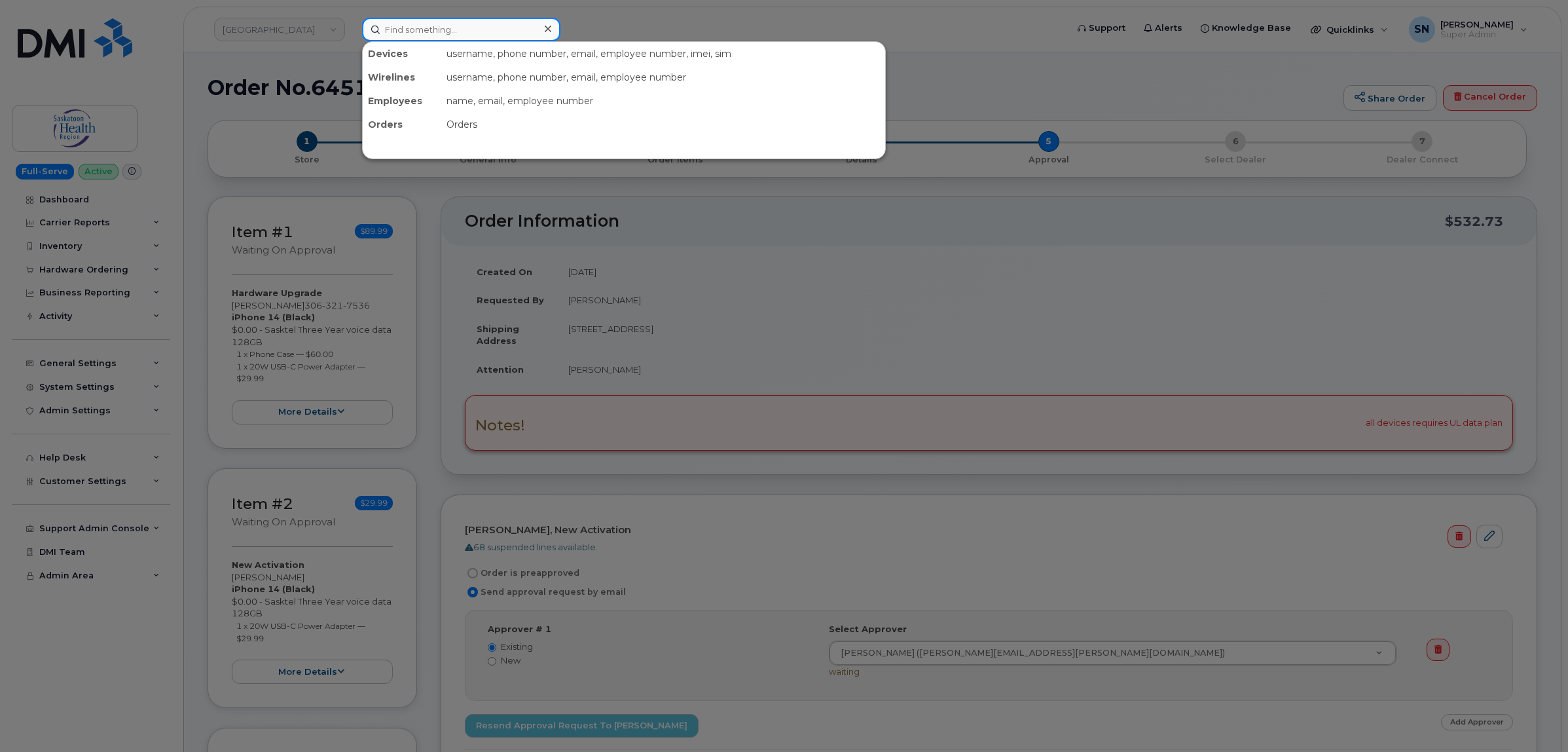
click at [412, 23] on input at bounding box center [461, 30] width 198 height 23
paste input "3062315957"
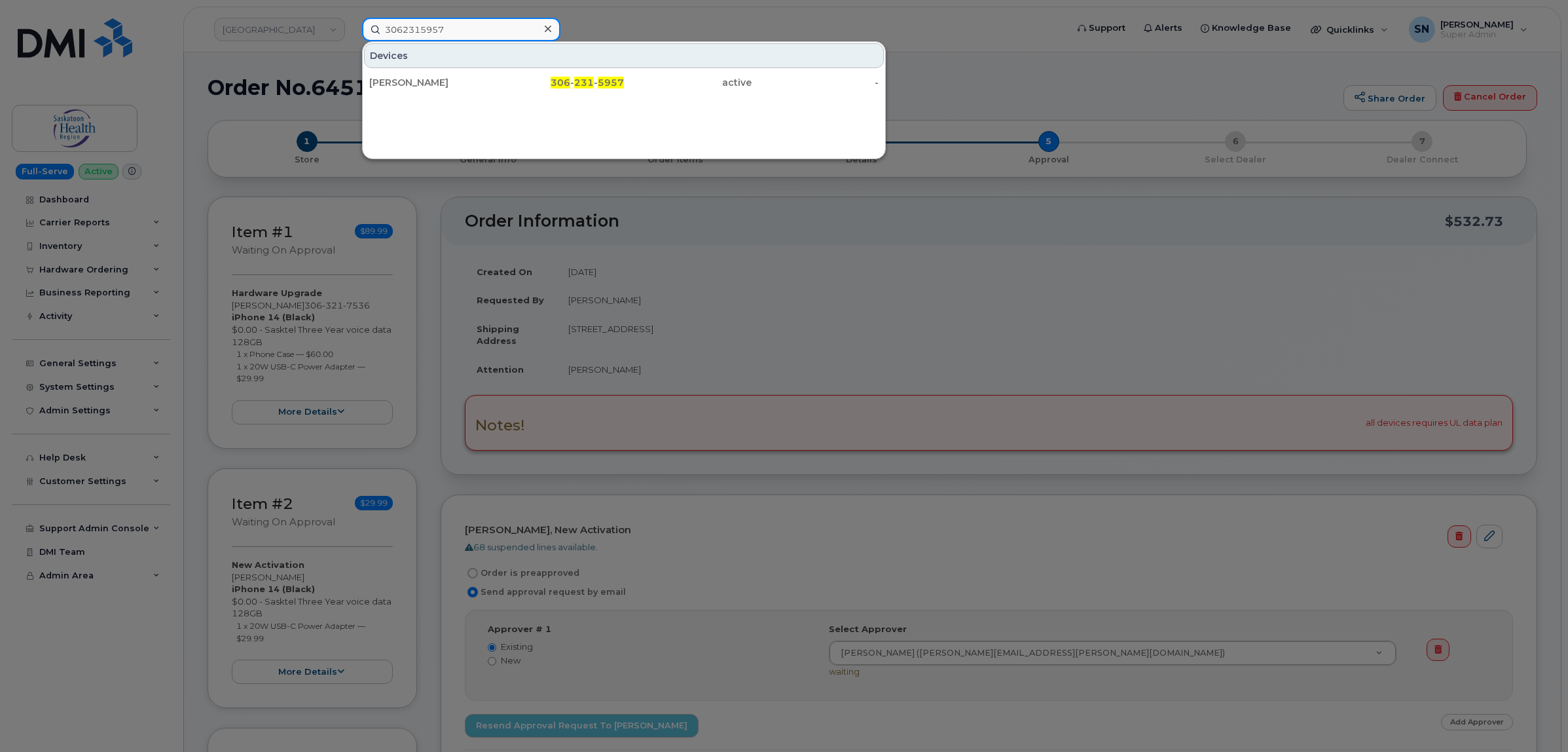
type input "3062315957"
click at [457, 76] on div "Sherri Jule" at bounding box center [433, 83] width 128 height 23
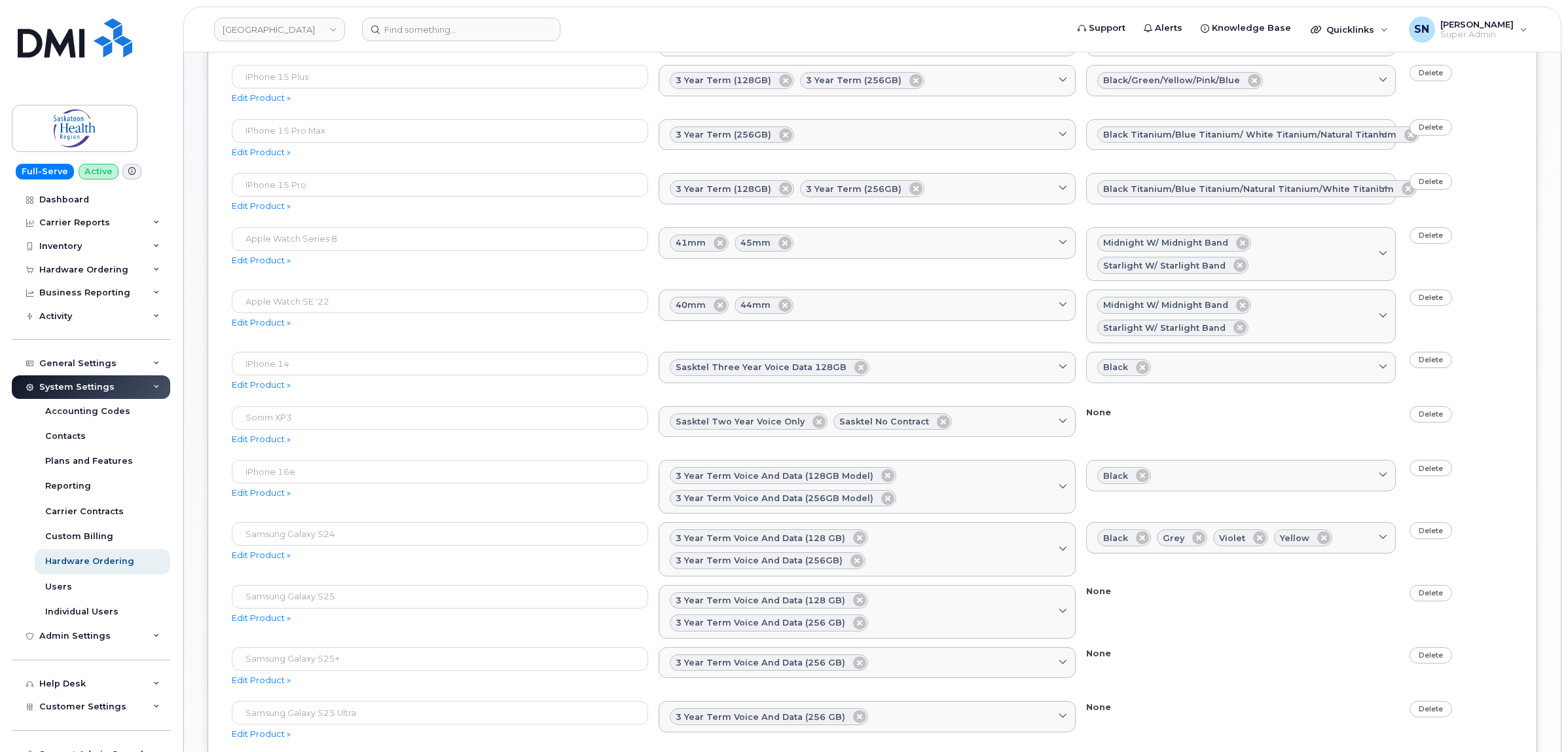
scroll to position [491, 0]
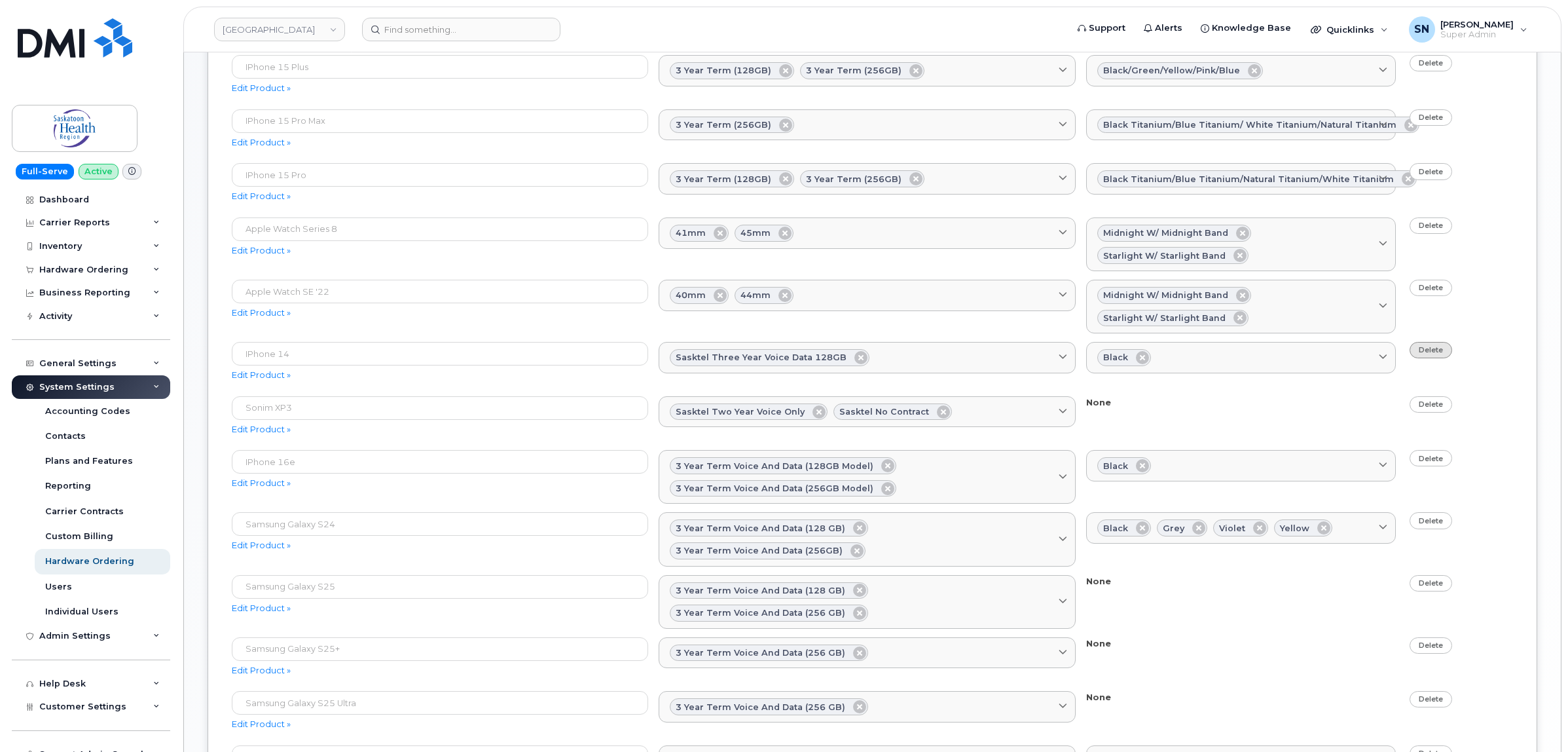
click at [1420, 353] on link "Delete" at bounding box center [1430, 350] width 43 height 16
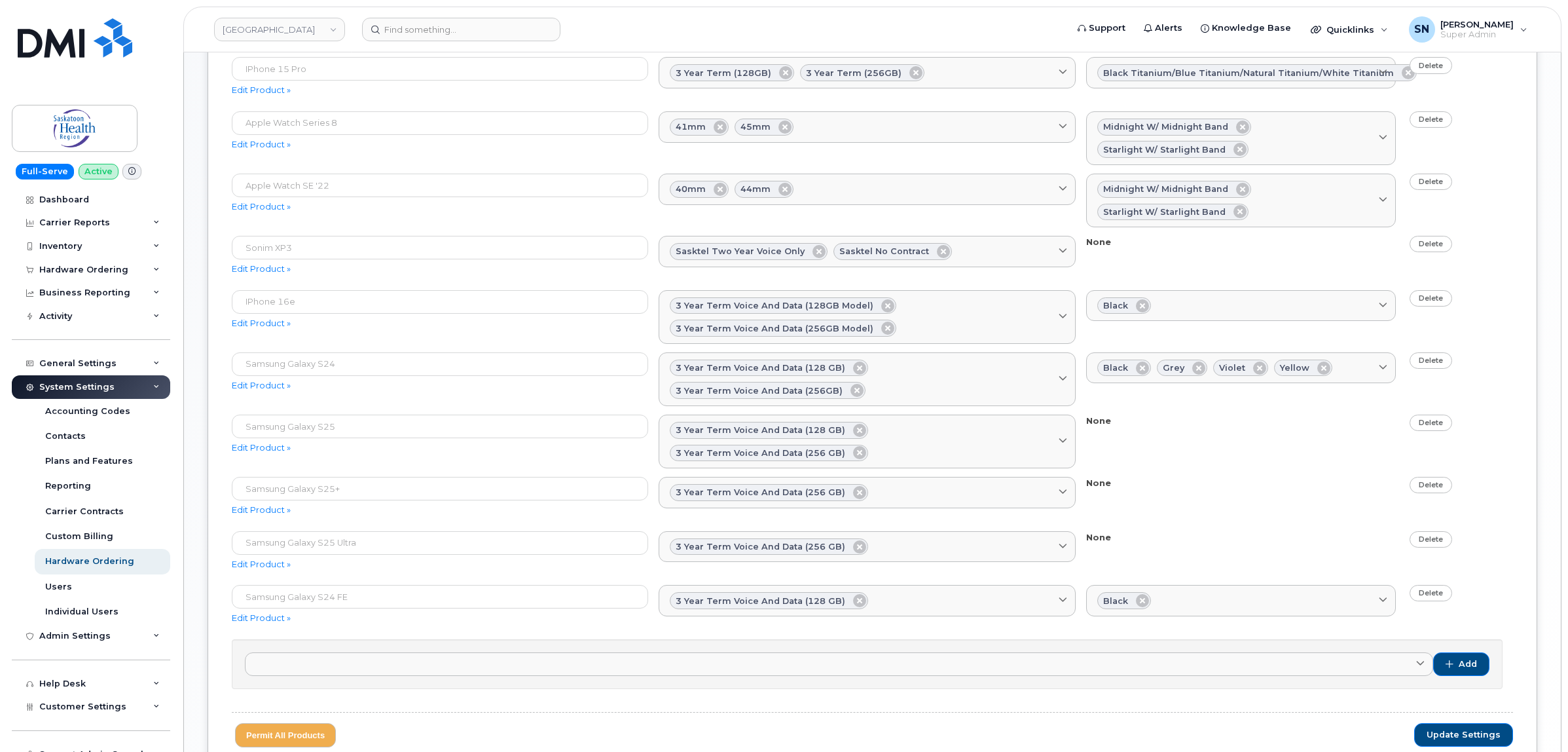
scroll to position [689, 0]
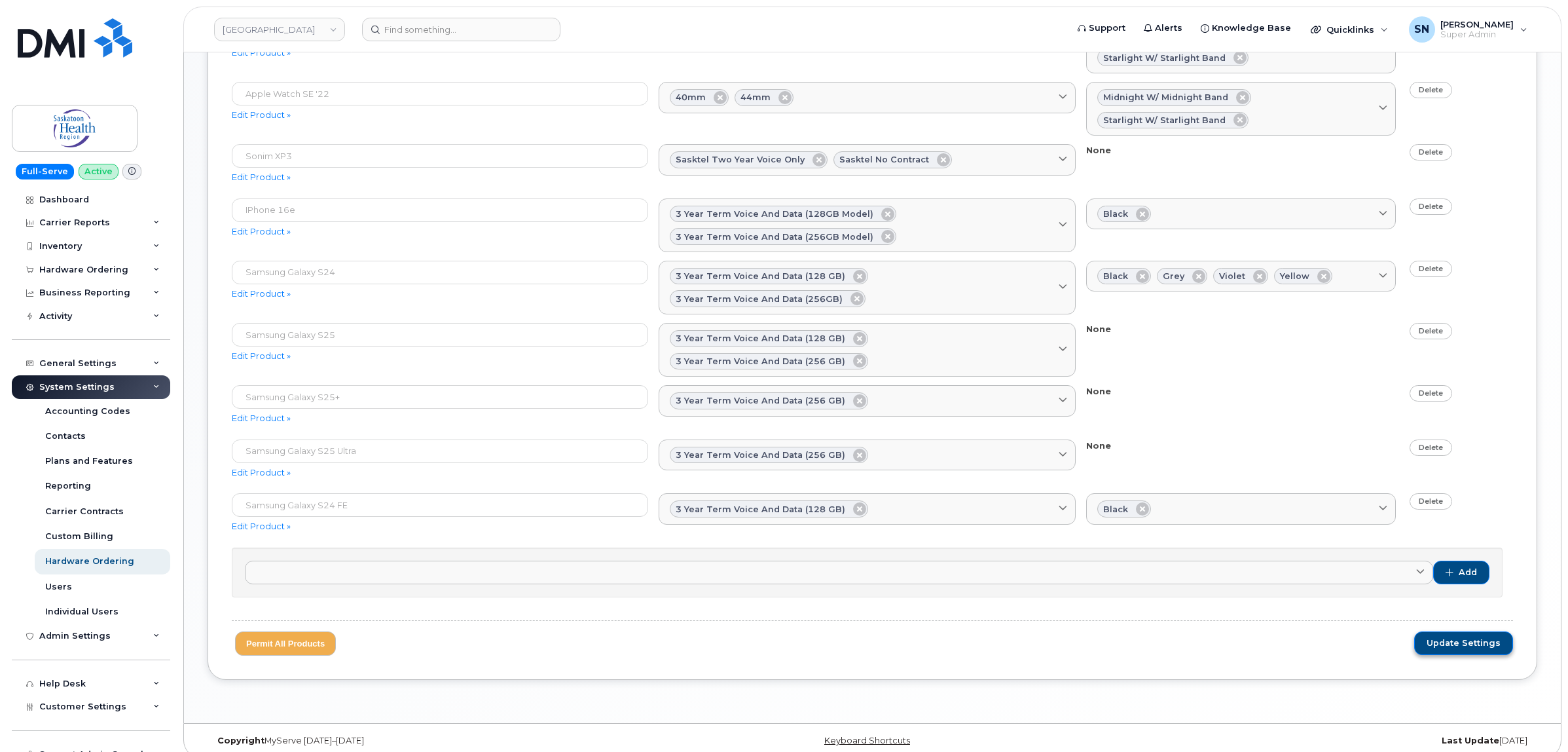
click at [1476, 638] on span "Update Settings" at bounding box center [1463, 643] width 74 height 12
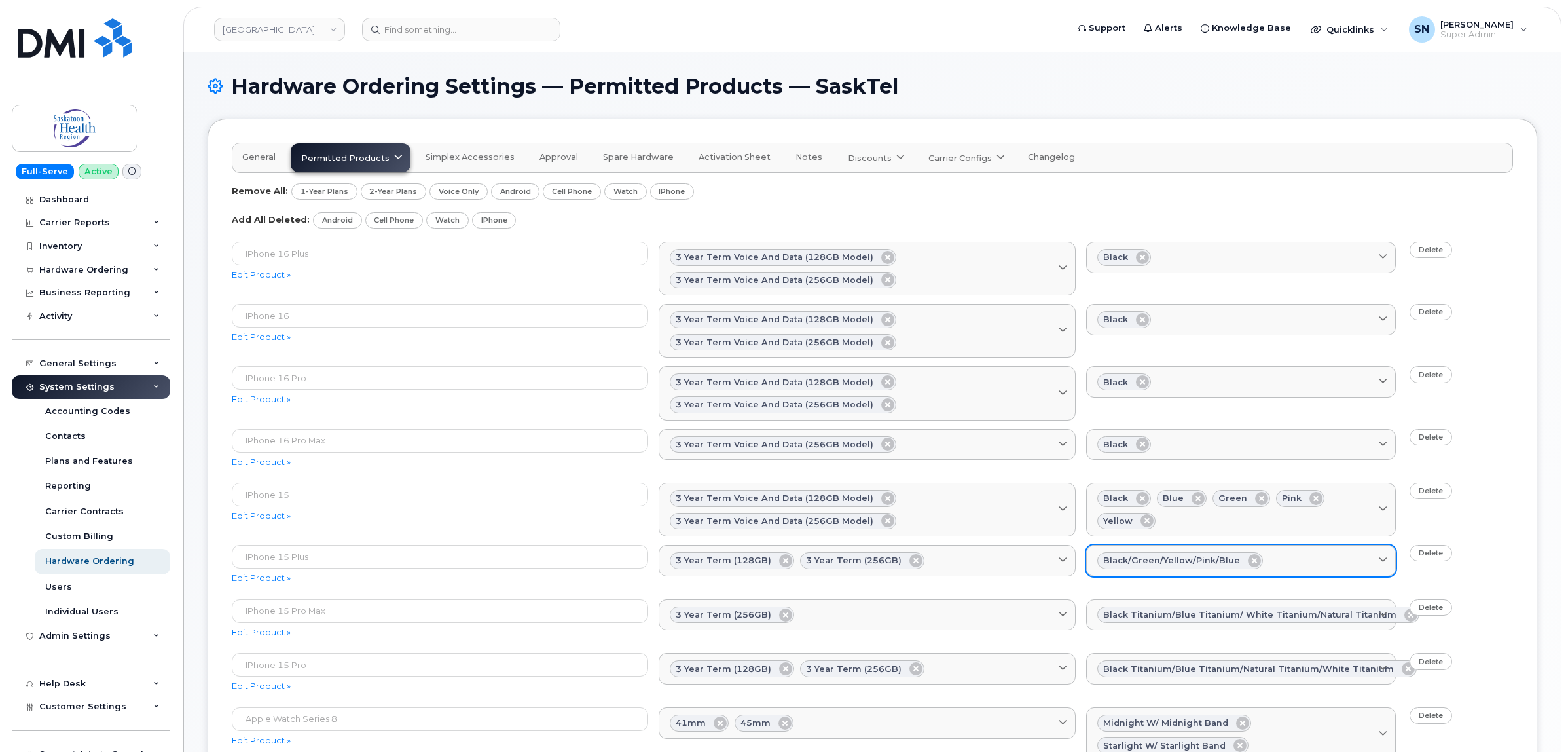
scroll to position [0, 0]
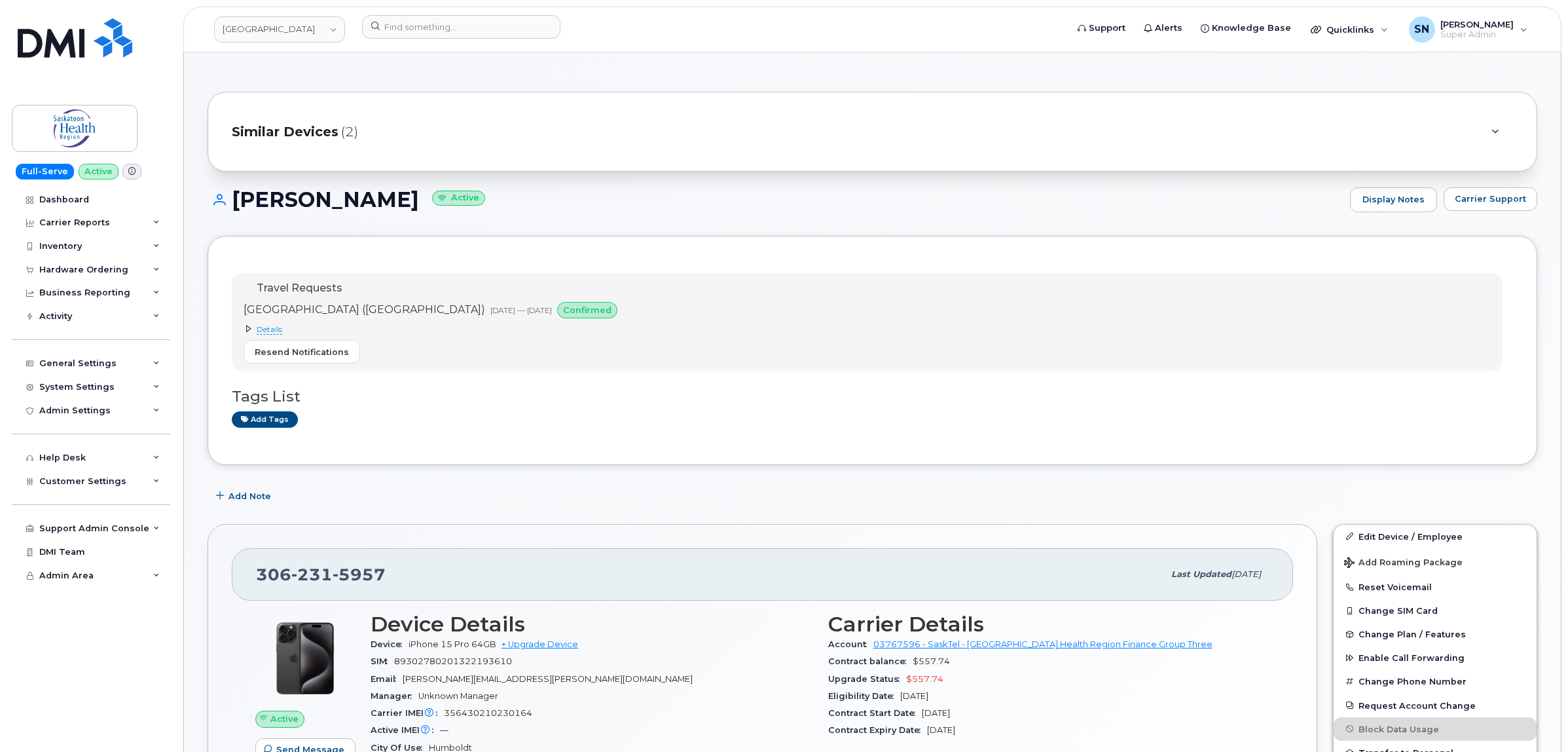
click at [464, 209] on h1 "[PERSON_NAME] Active" at bounding box center [776, 199] width 1136 height 23
drag, startPoint x: 252, startPoint y: 580, endPoint x: 365, endPoint y: 575, distance: 113.1
click at [391, 580] on div "[PHONE_NUMBER] Last updated [DATE]" at bounding box center [763, 574] width 1061 height 52
copy span "[PHONE_NUMBER]"
click at [476, 28] on input at bounding box center [461, 26] width 198 height 23
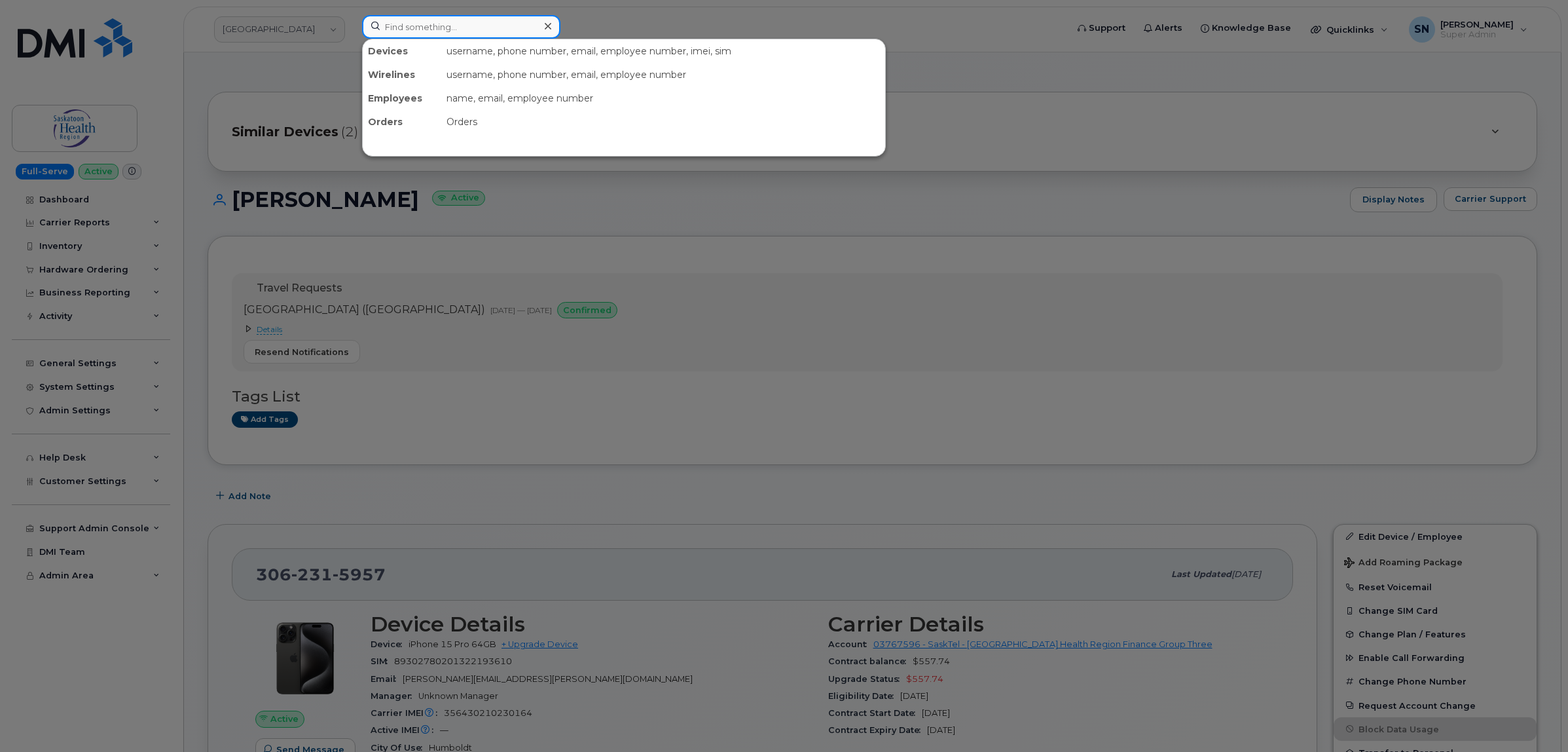
paste input "5872241994"
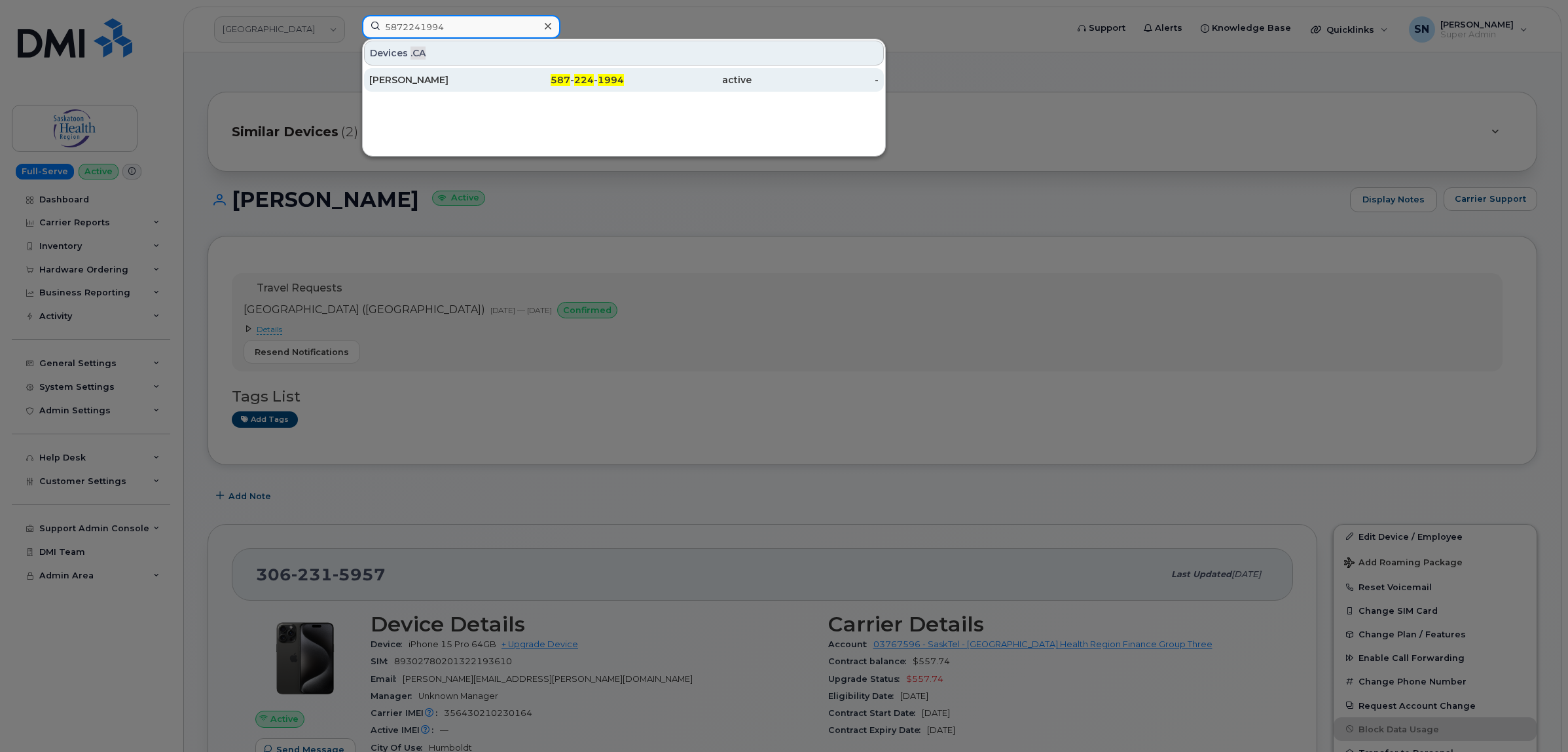
type input "5872241994"
click at [548, 89] on div "587 - 224 - 1994" at bounding box center [560, 79] width 128 height 23
